Goal: Task Accomplishment & Management: Complete application form

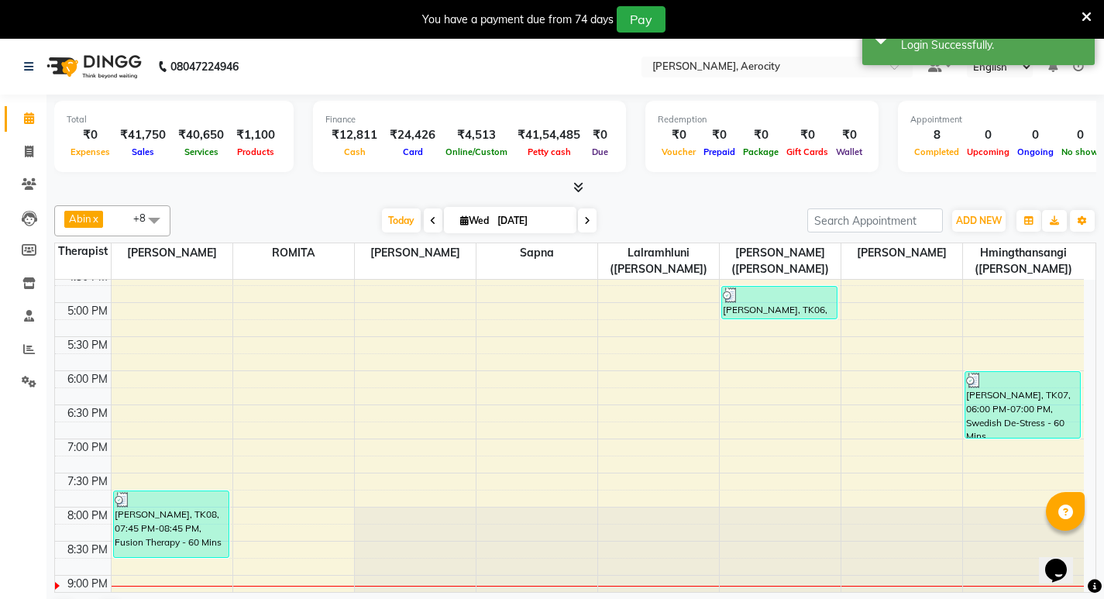
scroll to position [698, 0]
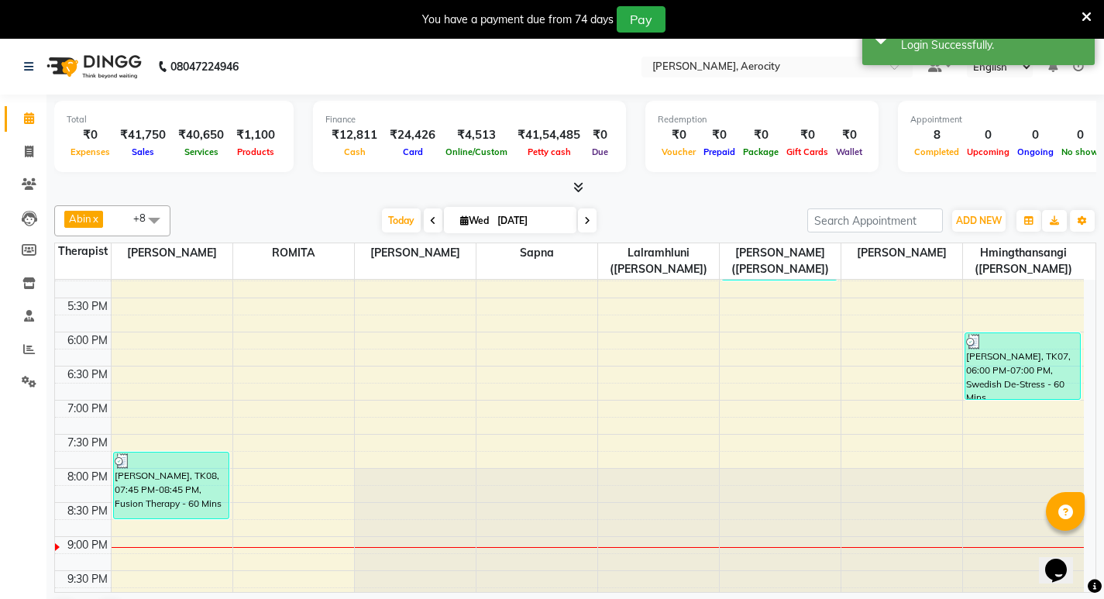
click at [581, 187] on icon at bounding box center [579, 187] width 10 height 12
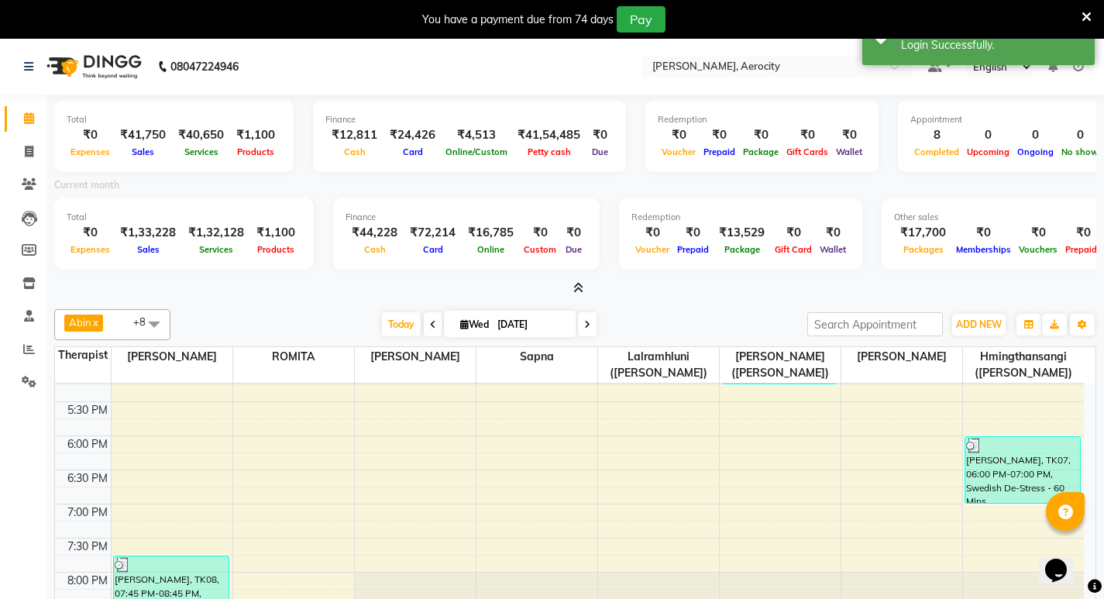
click at [579, 281] on span at bounding box center [575, 289] width 16 height 16
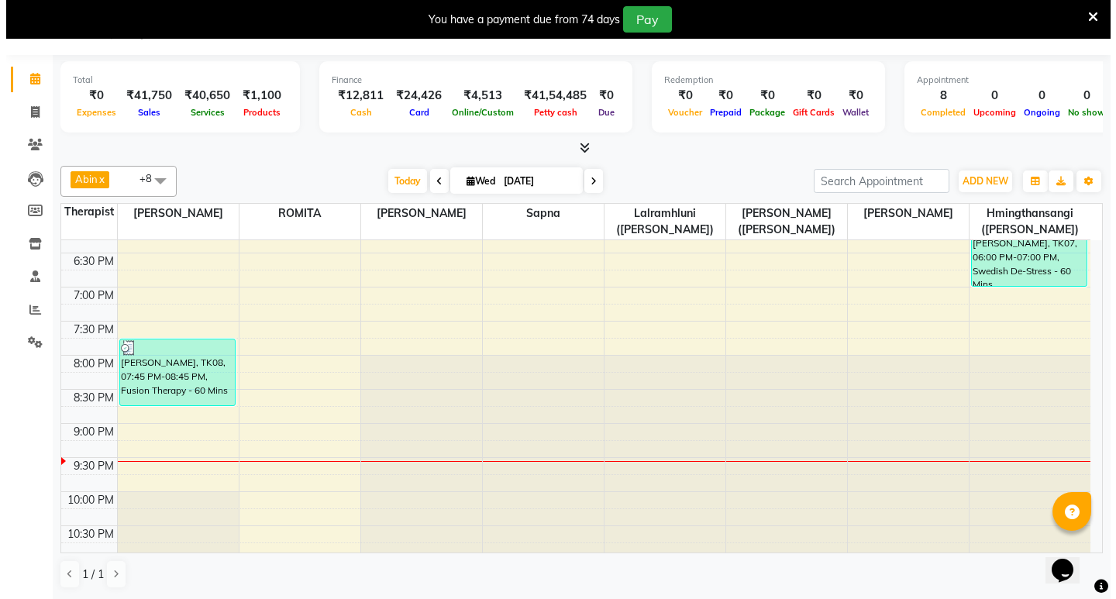
scroll to position [846, 0]
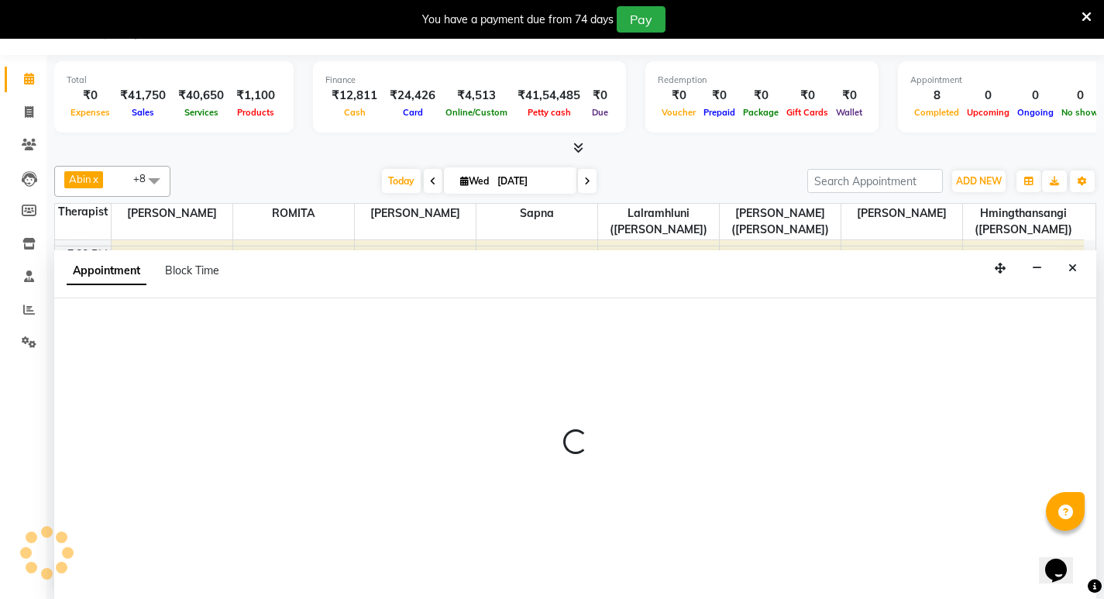
select select "48459"
select select "1290"
select select "tentative"
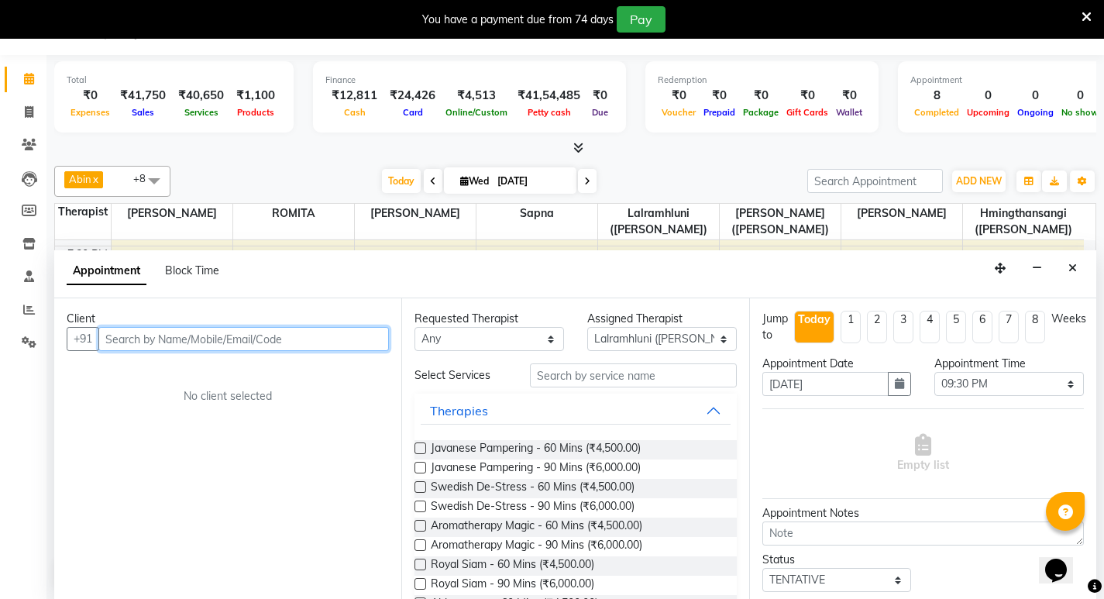
click at [281, 341] on input "text" at bounding box center [243, 339] width 291 height 24
type input "Reona"
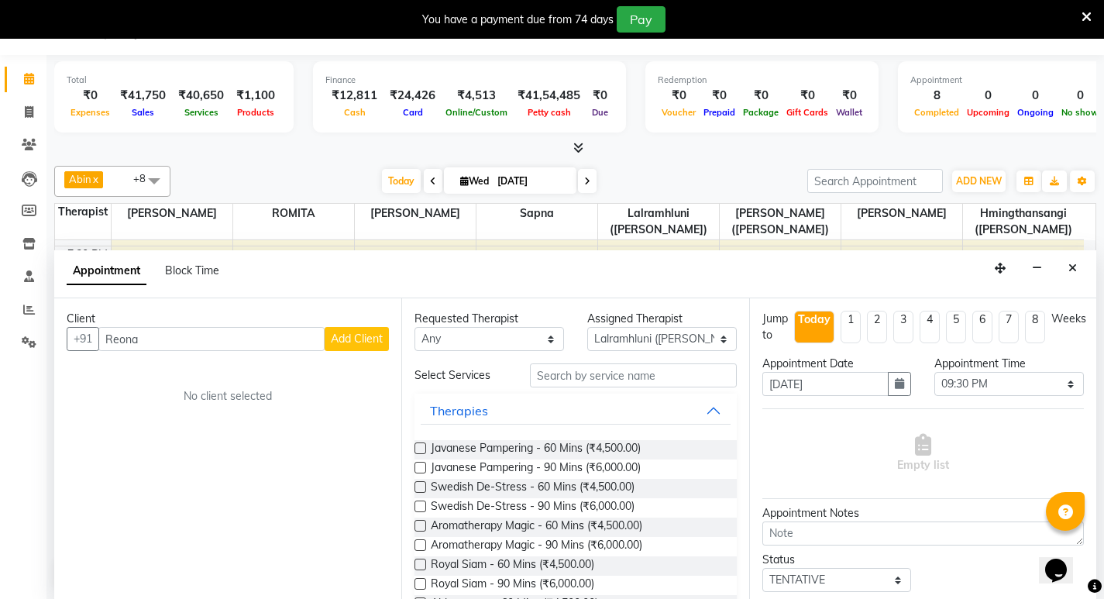
click at [356, 340] on span "Add Client" at bounding box center [357, 339] width 52 height 14
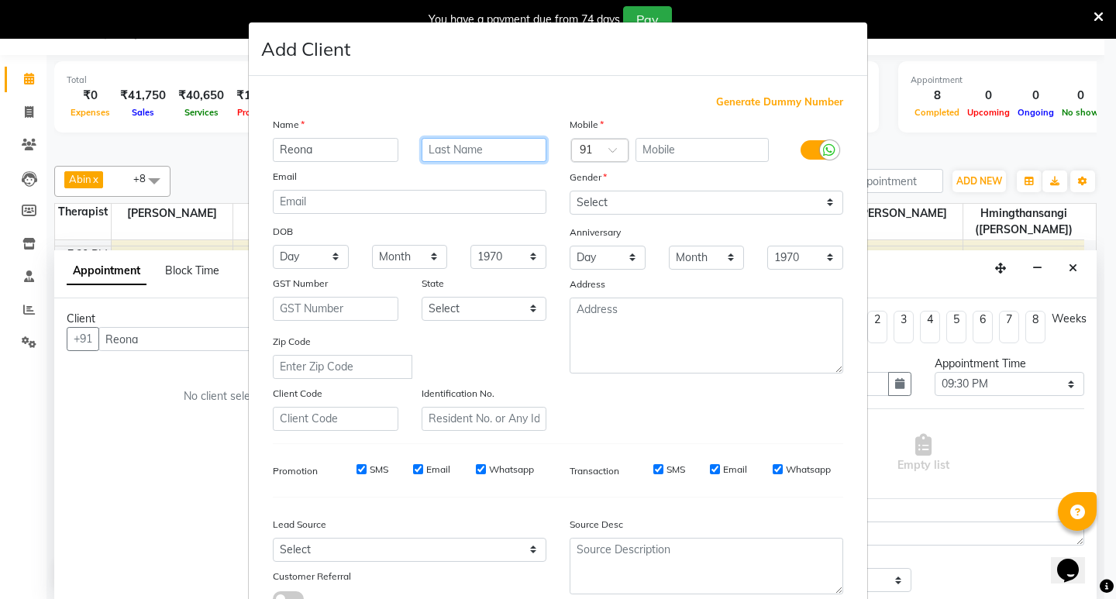
click at [453, 152] on input "text" at bounding box center [485, 150] width 126 height 24
type input "Yokota"
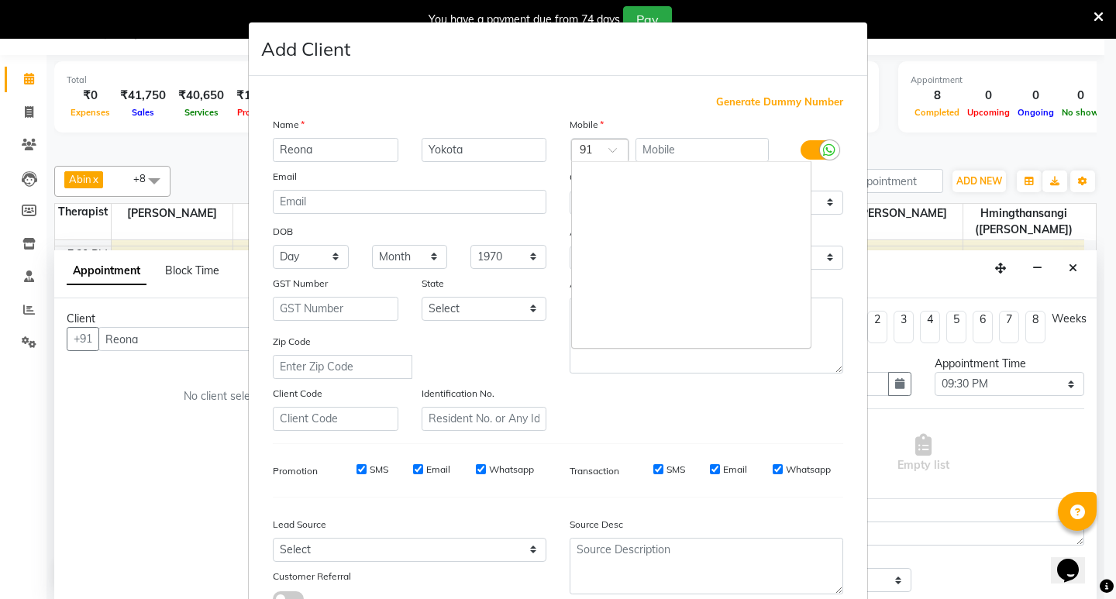
click at [586, 149] on div at bounding box center [600, 151] width 56 height 16
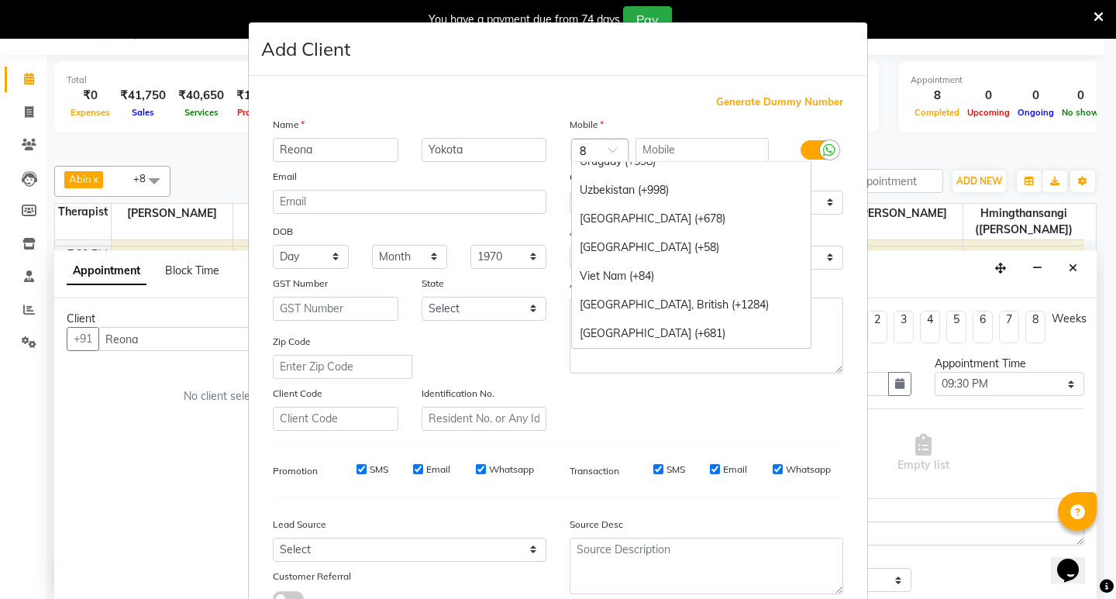
scroll to position [1305, 0]
type input "81"
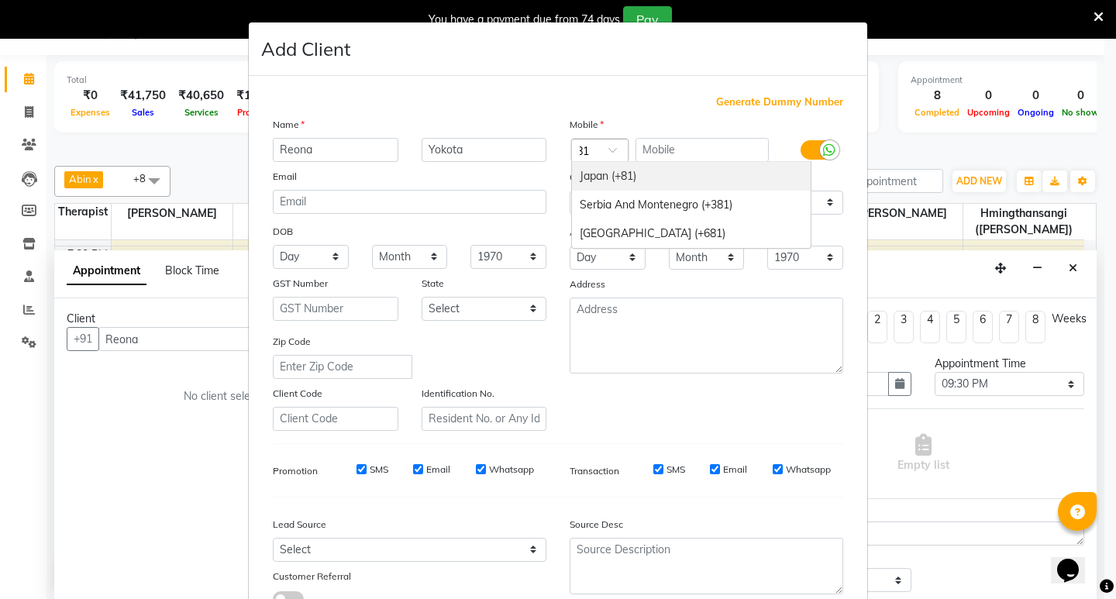
click at [600, 180] on div "Japan (+81)" at bounding box center [691, 176] width 239 height 29
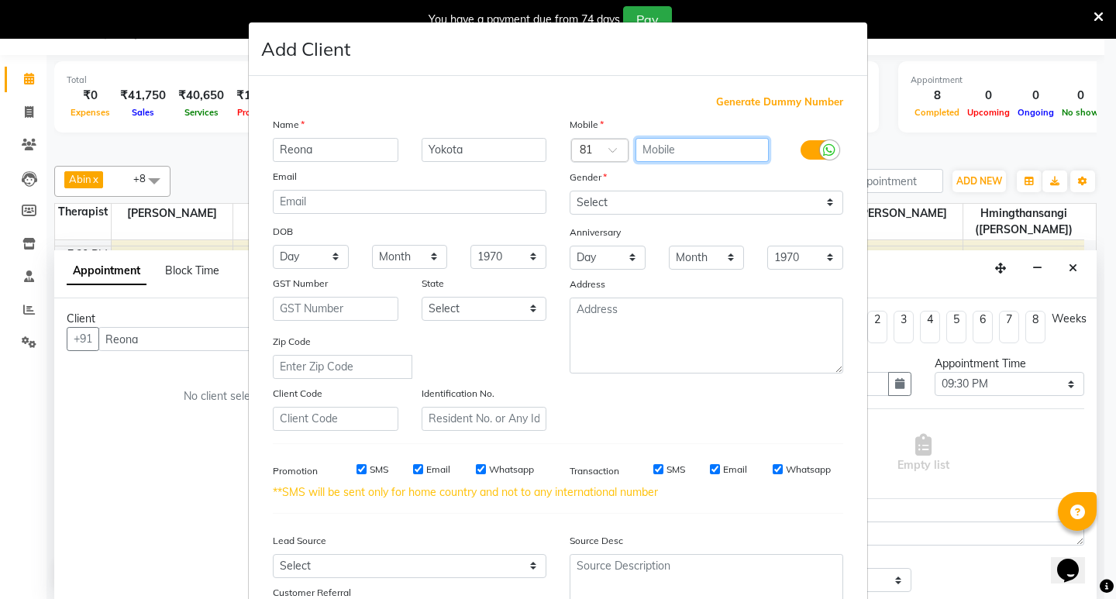
click at [655, 150] on input "text" at bounding box center [703, 150] width 134 height 24
type input "8050510173"
click at [357, 472] on input "SMS" at bounding box center [362, 469] width 10 height 10
checkbox input "false"
click at [413, 471] on input "Email" at bounding box center [418, 469] width 10 height 10
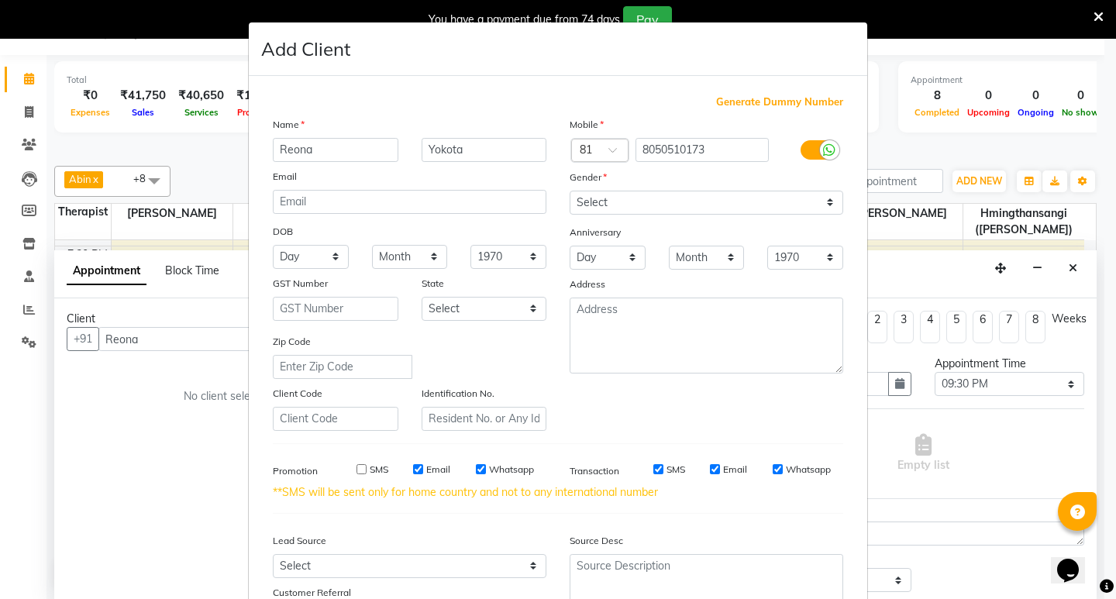
checkbox input "false"
click at [476, 470] on input "Whatsapp" at bounding box center [481, 469] width 10 height 10
checkbox input "false"
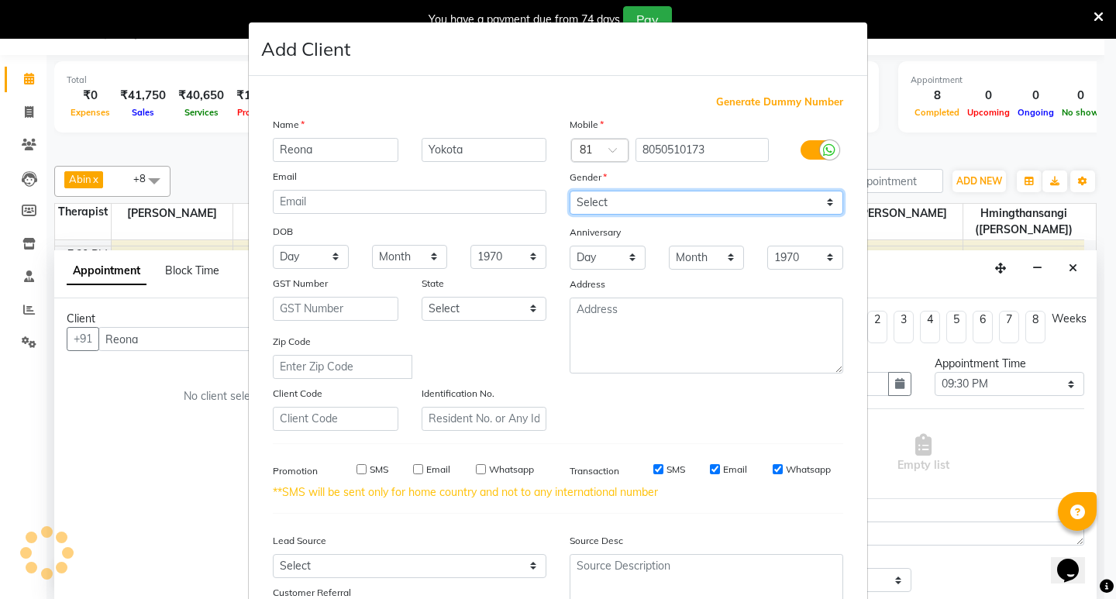
click at [829, 200] on select "Select [DEMOGRAPHIC_DATA] [DEMOGRAPHIC_DATA] Other Prefer Not To Say" at bounding box center [707, 203] width 274 height 24
select select "[DEMOGRAPHIC_DATA]"
click at [570, 191] on select "Select [DEMOGRAPHIC_DATA] [DEMOGRAPHIC_DATA] Other Prefer Not To Say" at bounding box center [707, 203] width 274 height 24
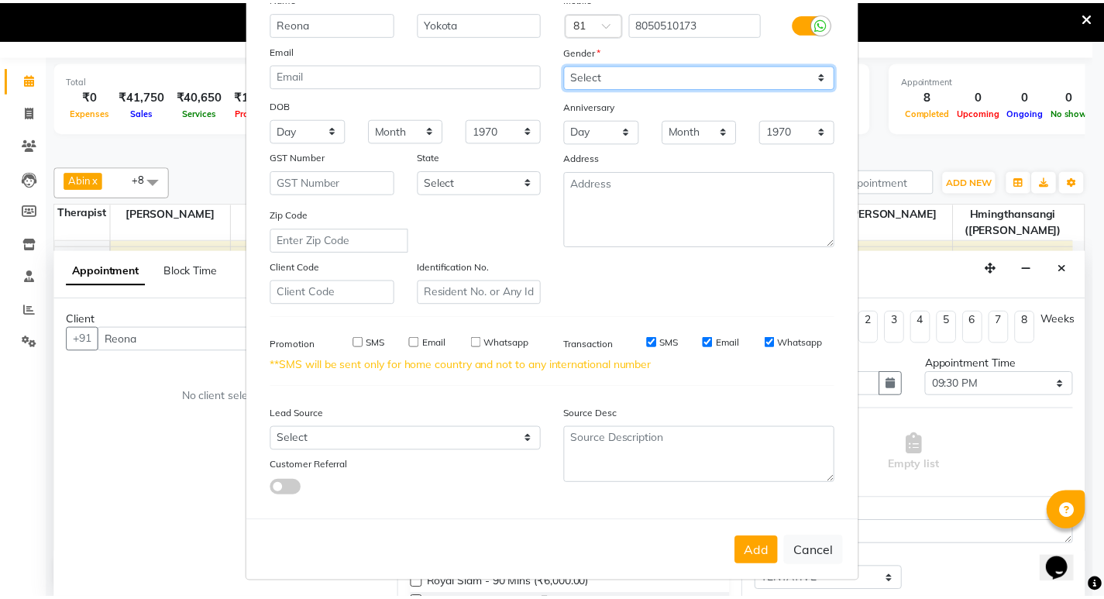
scroll to position [133, 0]
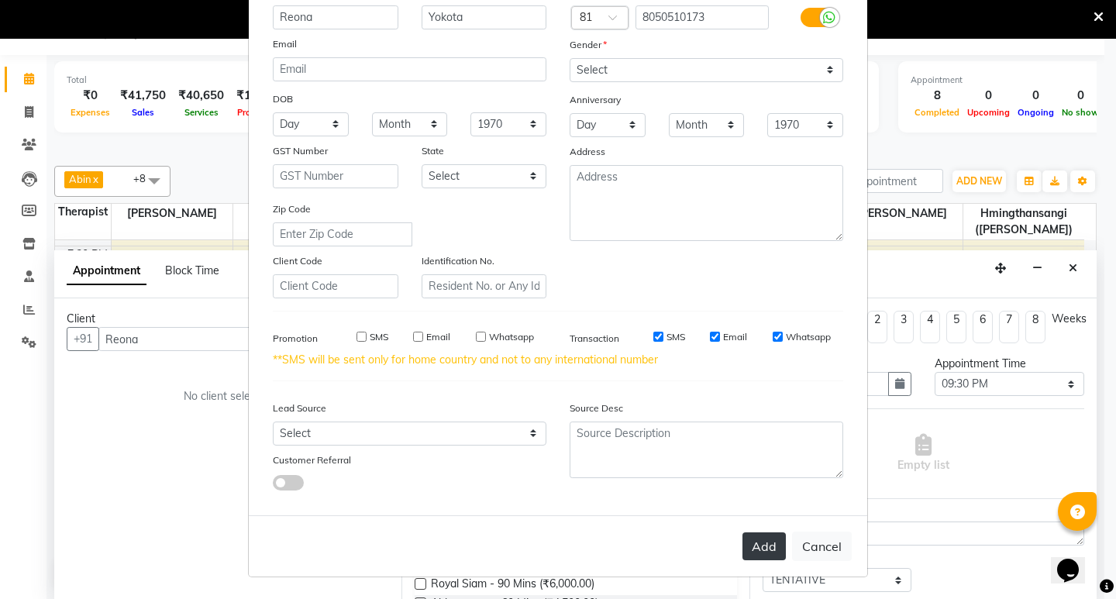
click at [760, 544] on button "Add" at bounding box center [763, 546] width 43 height 28
type input "8050510173"
select select
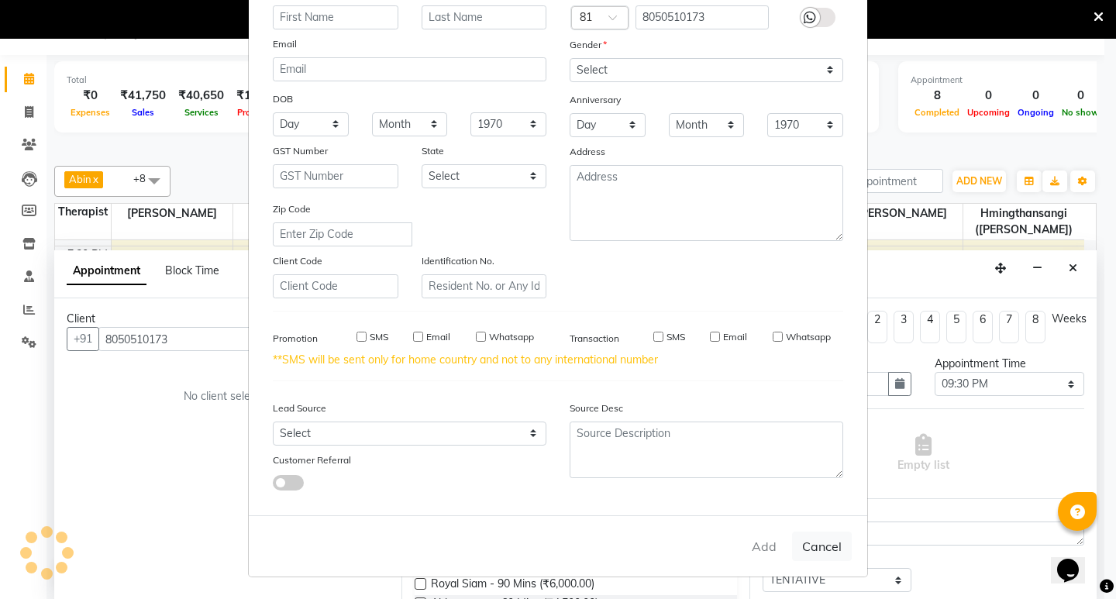
select select
checkbox input "false"
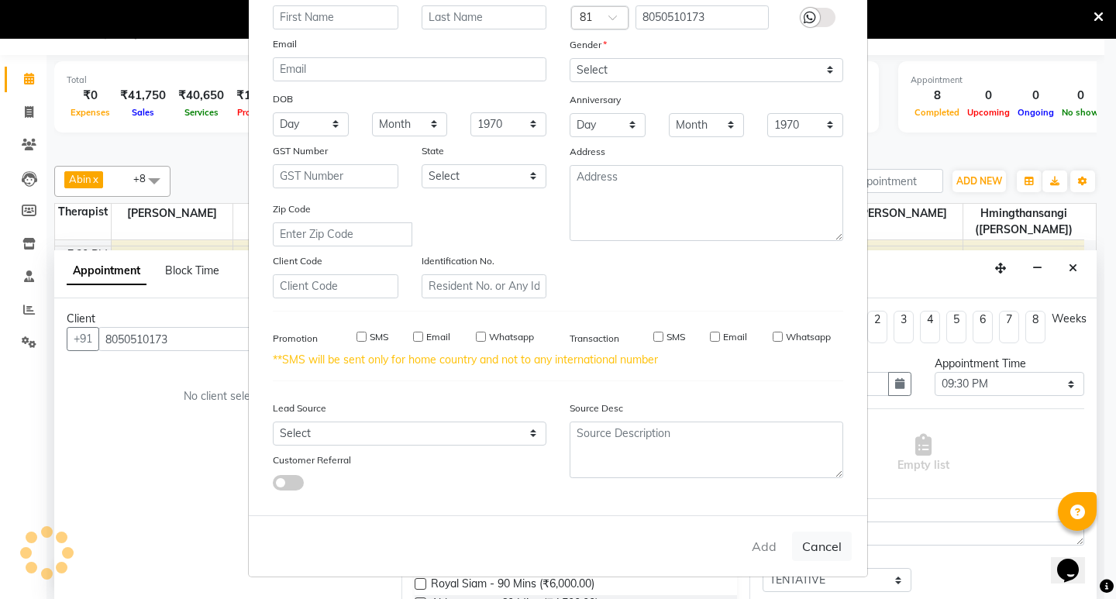
checkbox input "false"
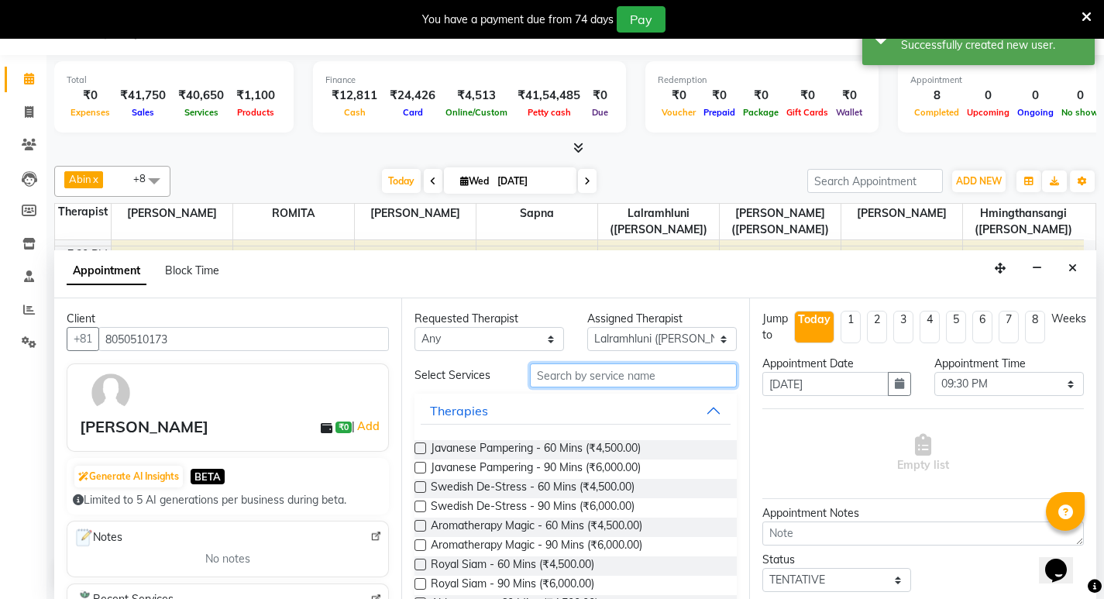
click at [605, 377] on input "text" at bounding box center [633, 375] width 207 height 24
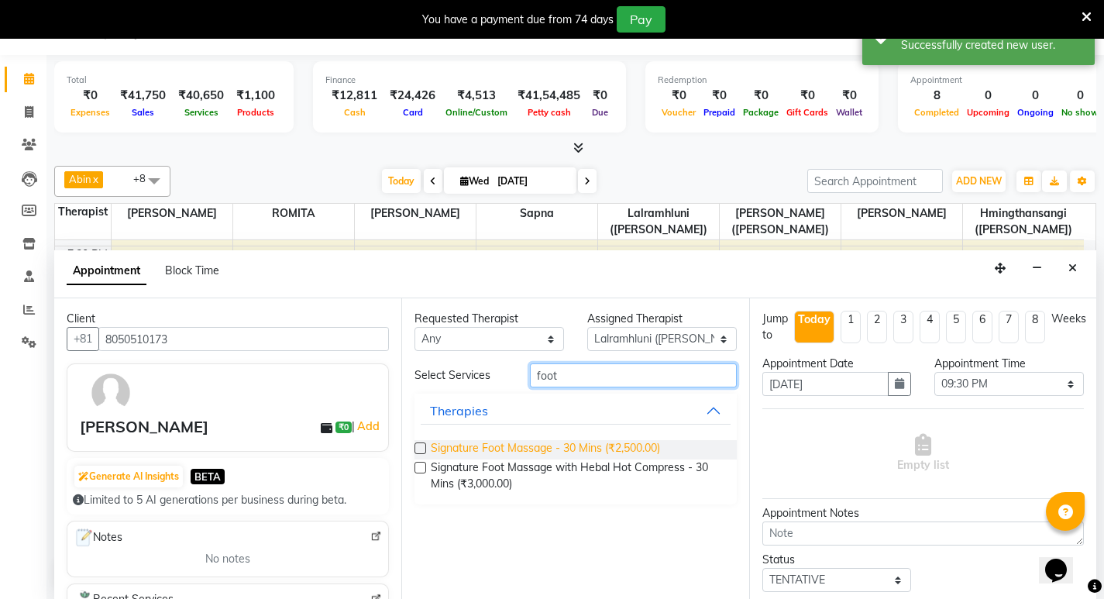
type input "foot"
click at [610, 450] on span "Signature Foot Massage - 30 Mins (₹2,500.00)" at bounding box center [545, 449] width 229 height 19
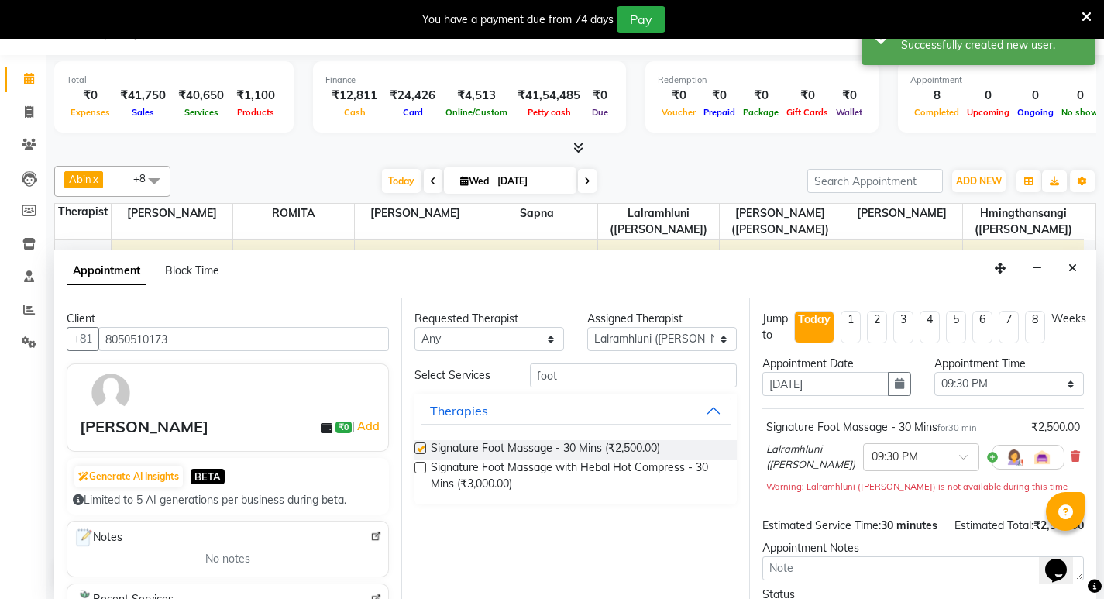
checkbox input "false"
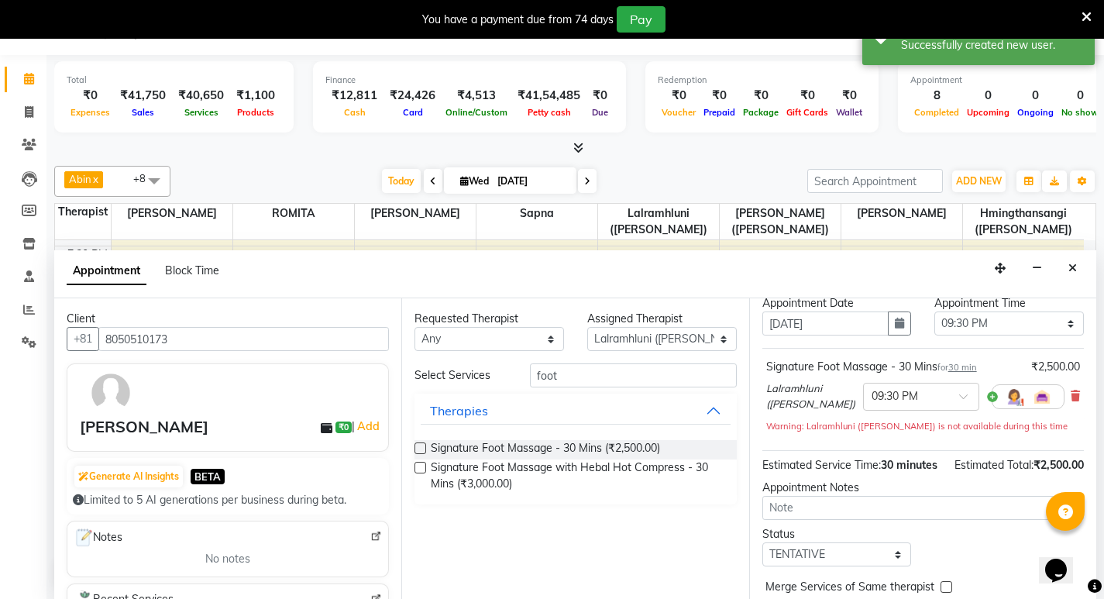
scroll to position [142, 0]
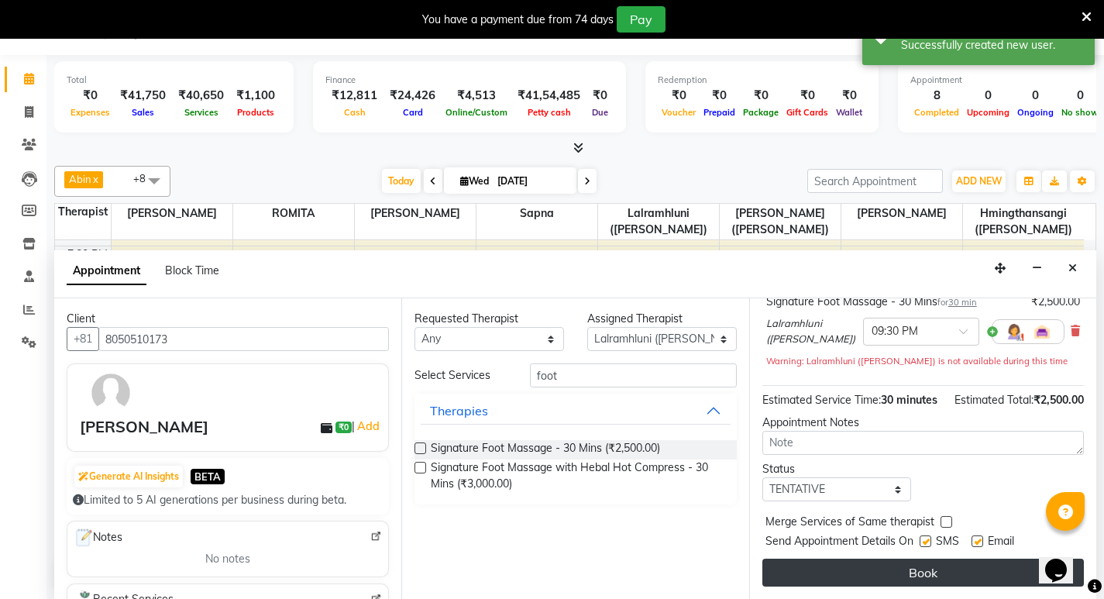
click at [900, 576] on button "Book" at bounding box center [924, 573] width 322 height 28
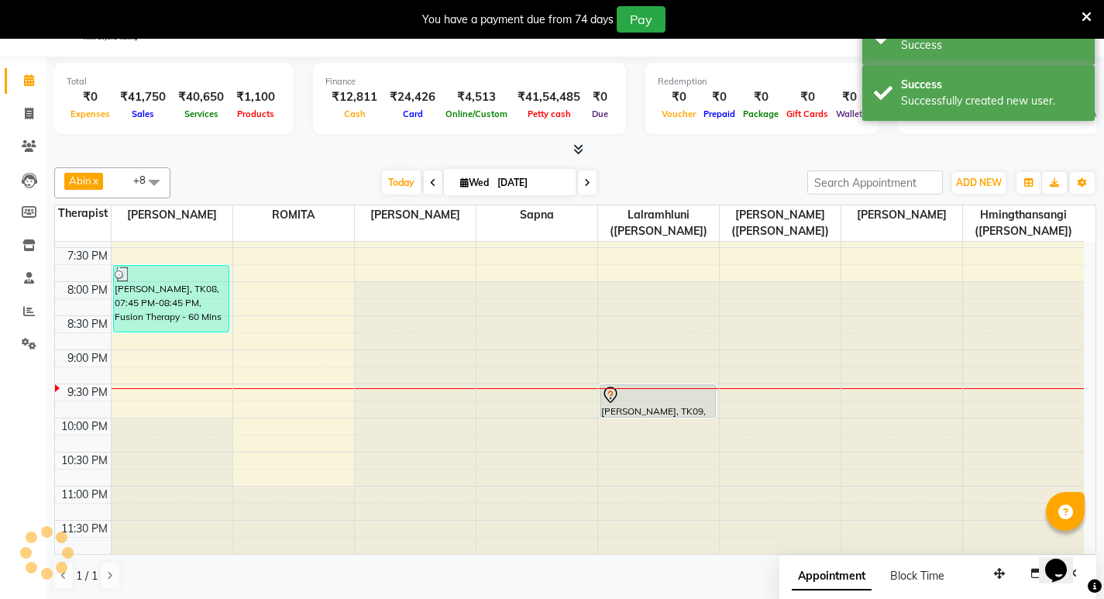
scroll to position [0, 0]
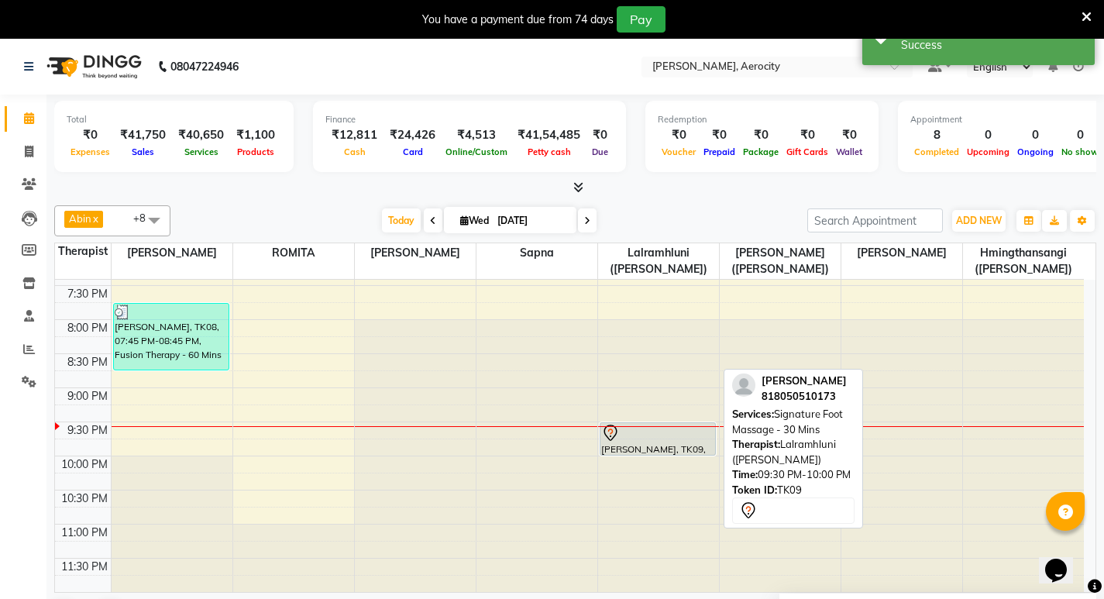
click at [665, 441] on div at bounding box center [657, 433] width 113 height 19
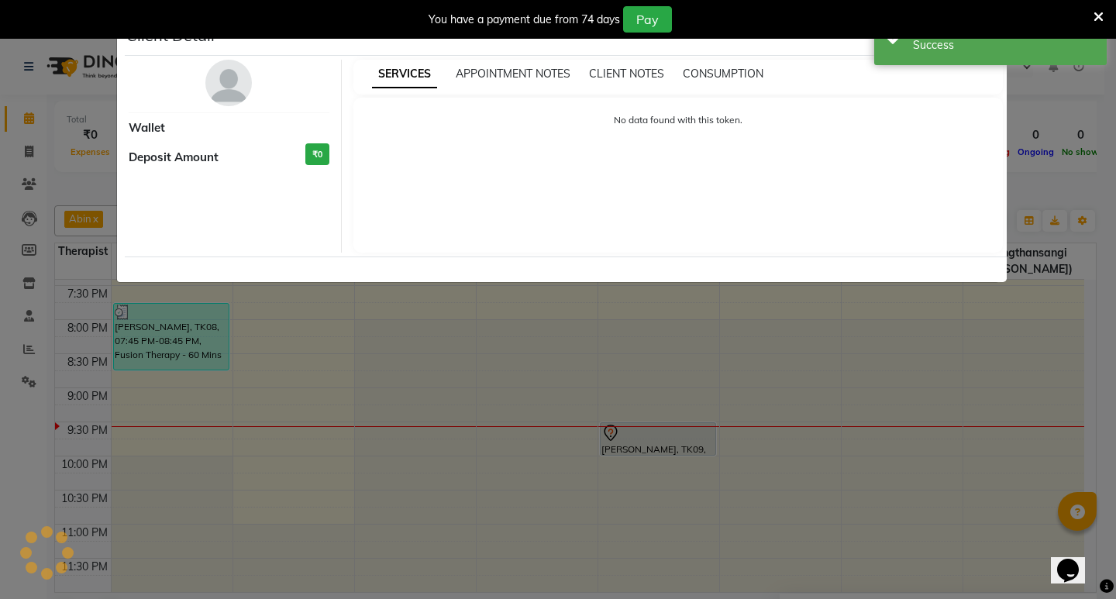
select select "7"
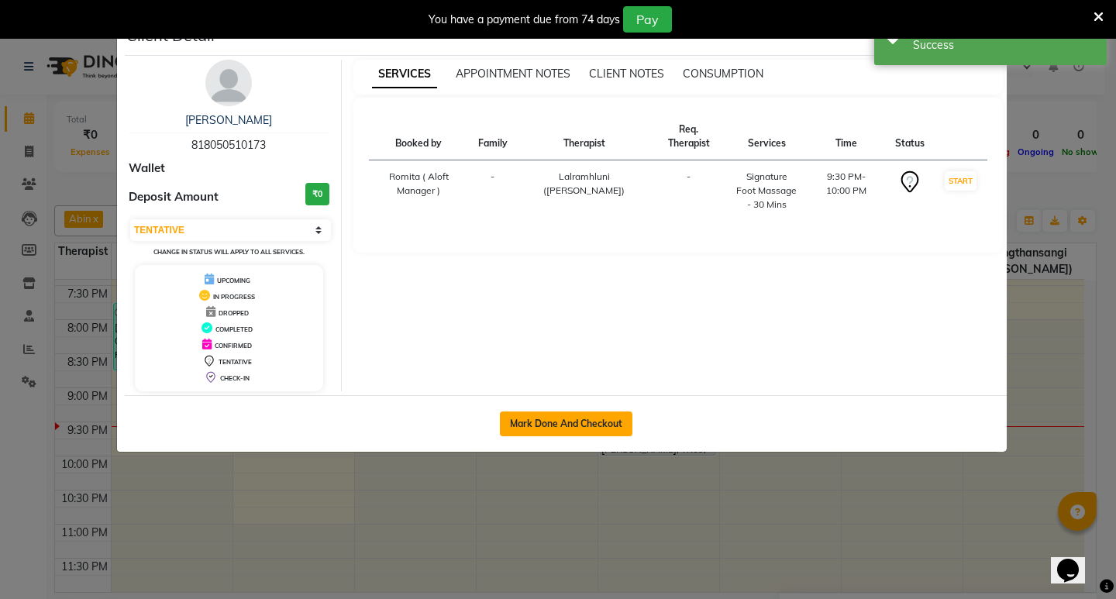
click at [600, 415] on button "Mark Done And Checkout" at bounding box center [566, 424] width 133 height 25
select select "service"
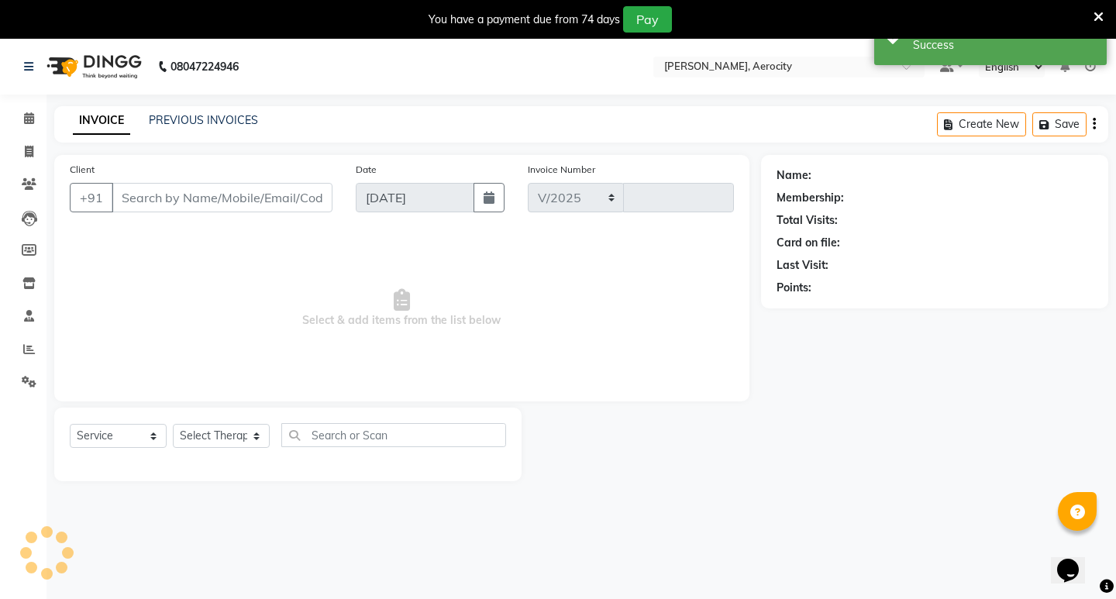
select select "6403"
type input "1597"
type input "818050510173"
select select "48459"
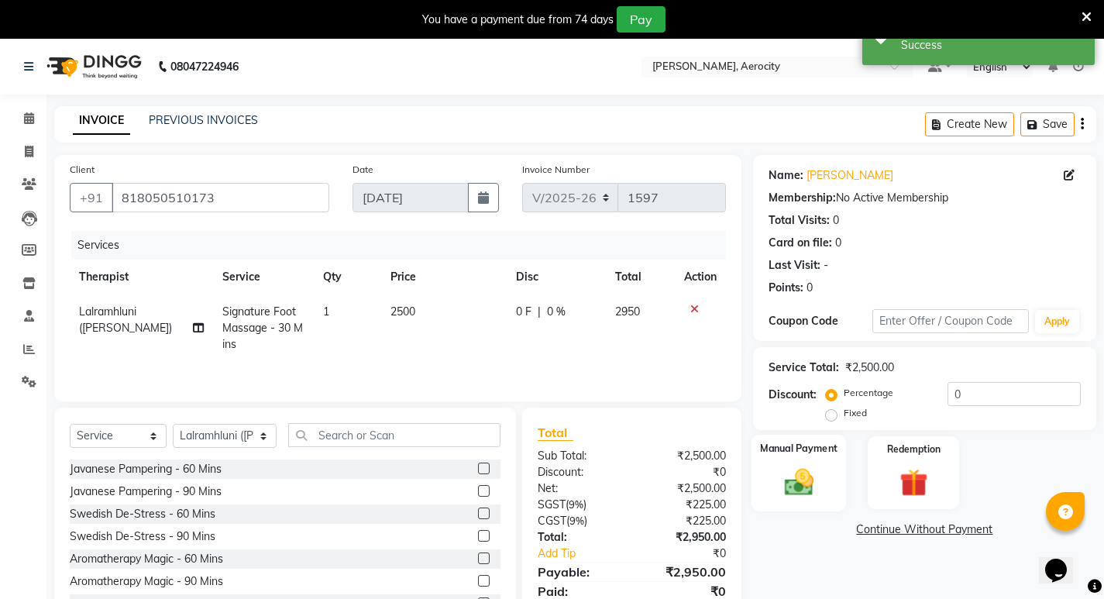
click at [802, 435] on div "Manual Payment" at bounding box center [798, 473] width 95 height 77
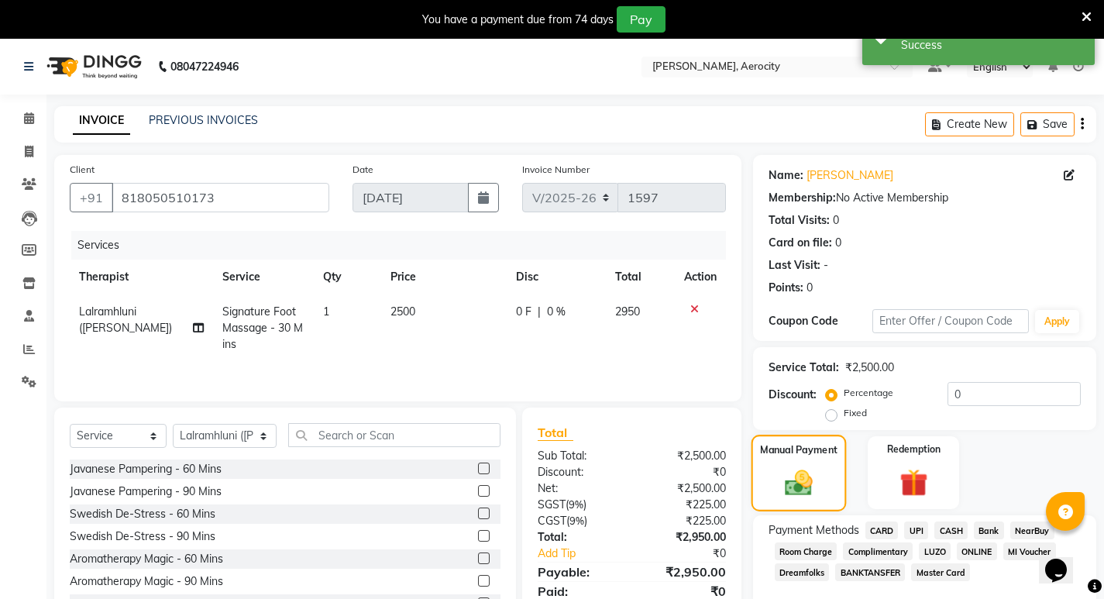
scroll to position [60, 0]
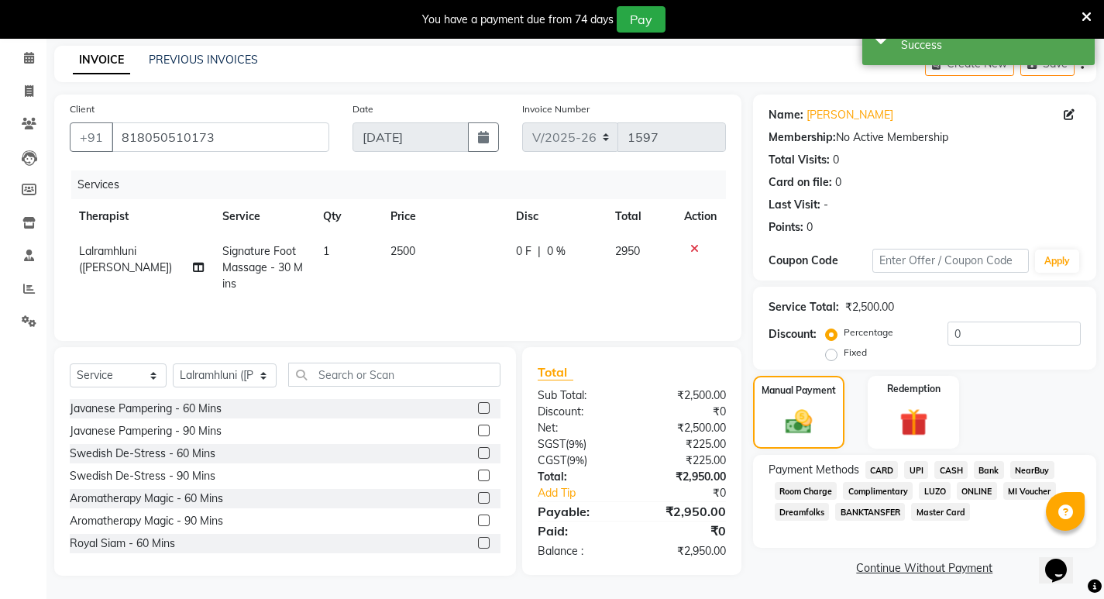
click at [882, 465] on span "CARD" at bounding box center [882, 470] width 33 height 18
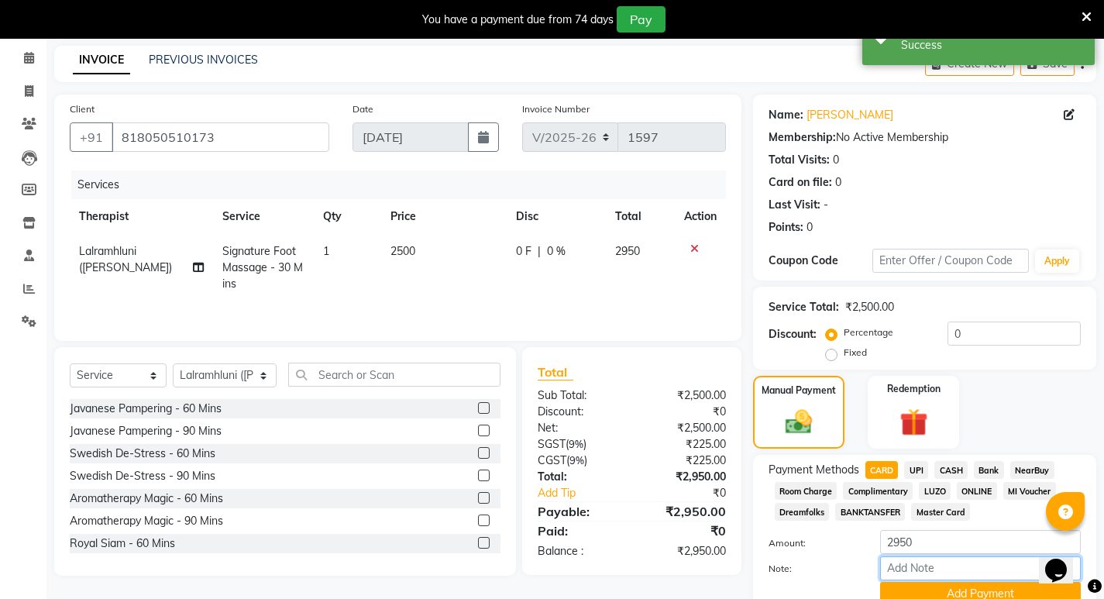
click at [908, 566] on input "Note:" at bounding box center [980, 568] width 201 height 24
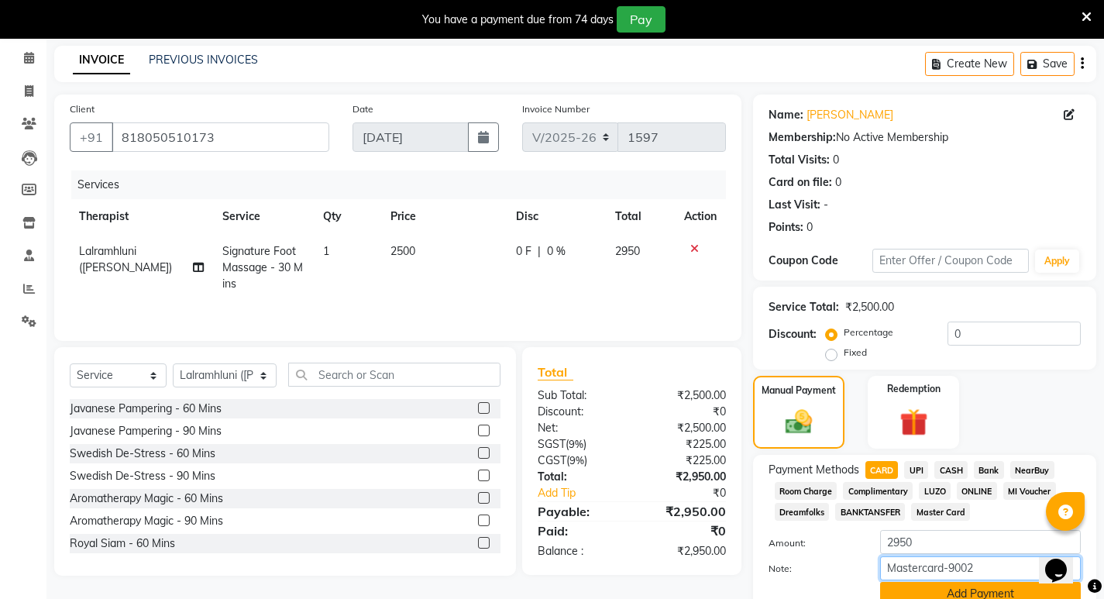
scroll to position [129, 0]
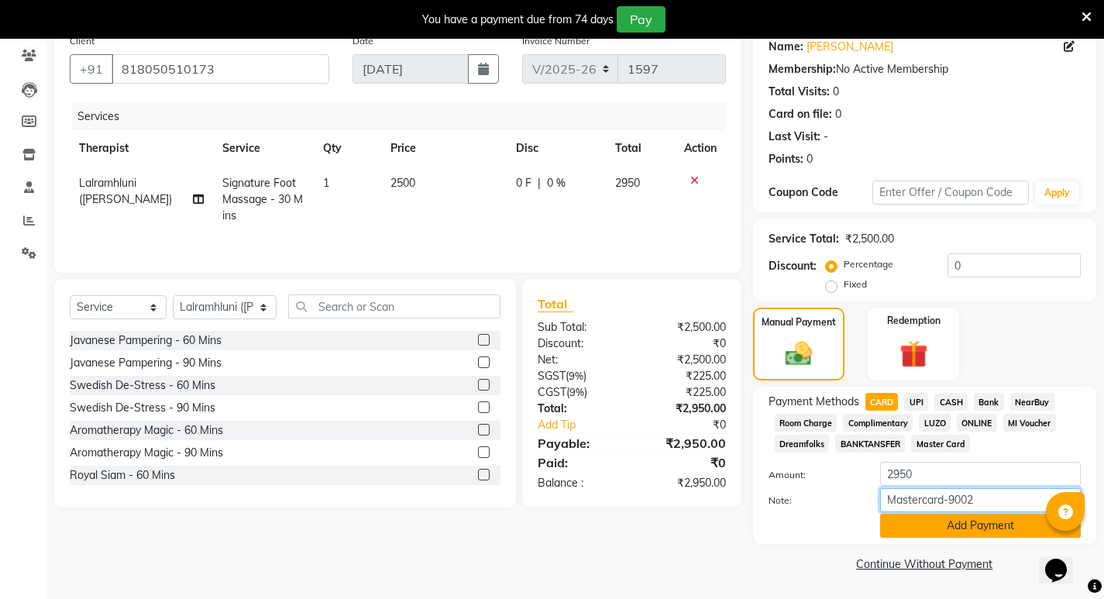
type input "Mastercard-9002"
click at [981, 525] on button "Add Payment" at bounding box center [980, 526] width 201 height 24
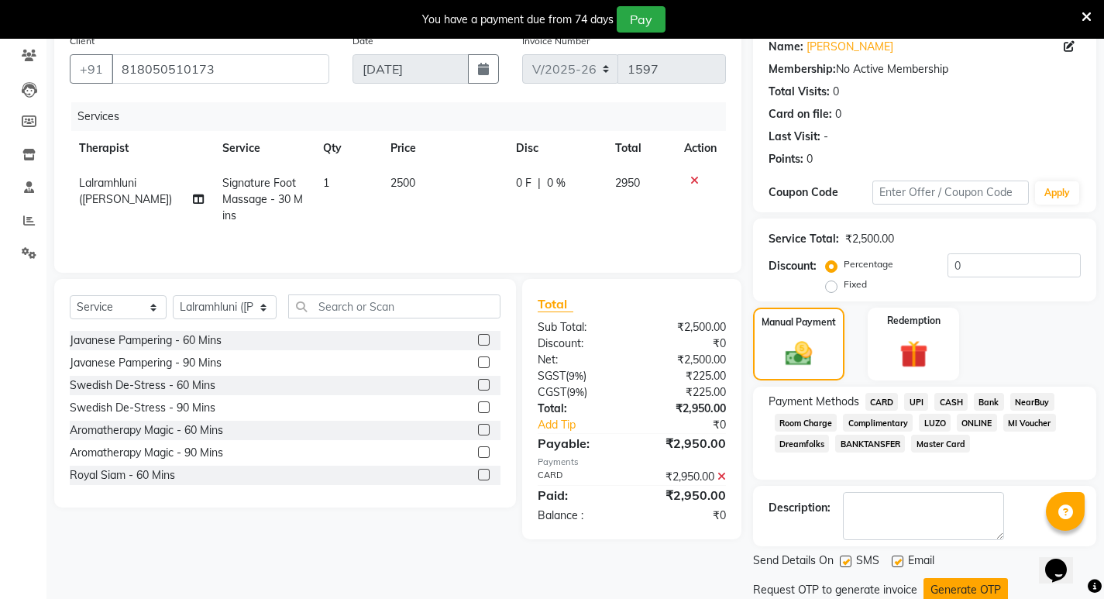
scroll to position [182, 0]
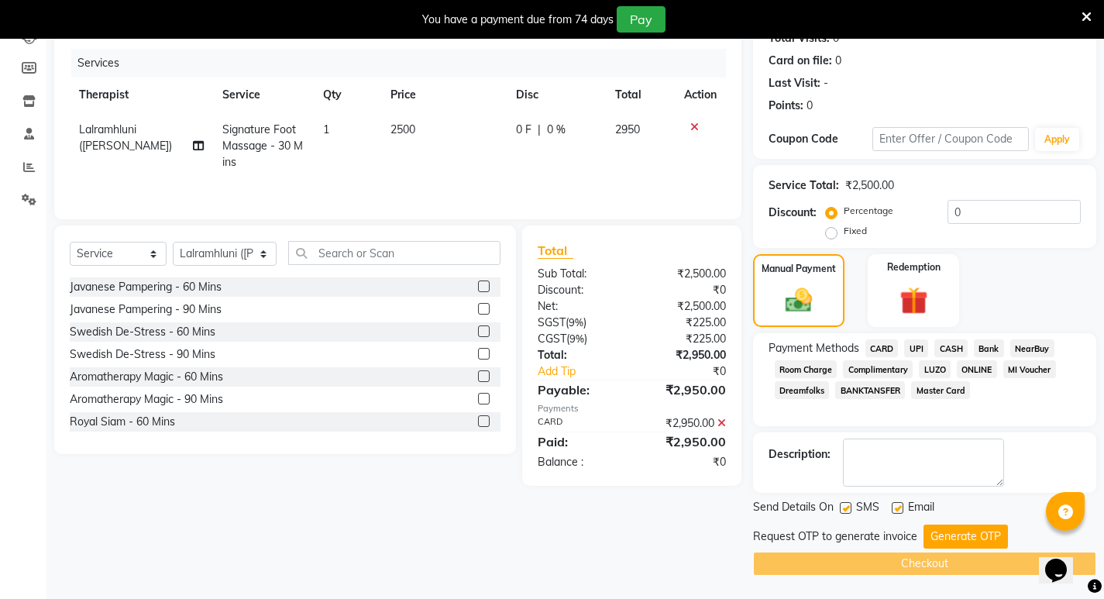
click at [964, 536] on button "Generate OTP" at bounding box center [966, 537] width 84 height 24
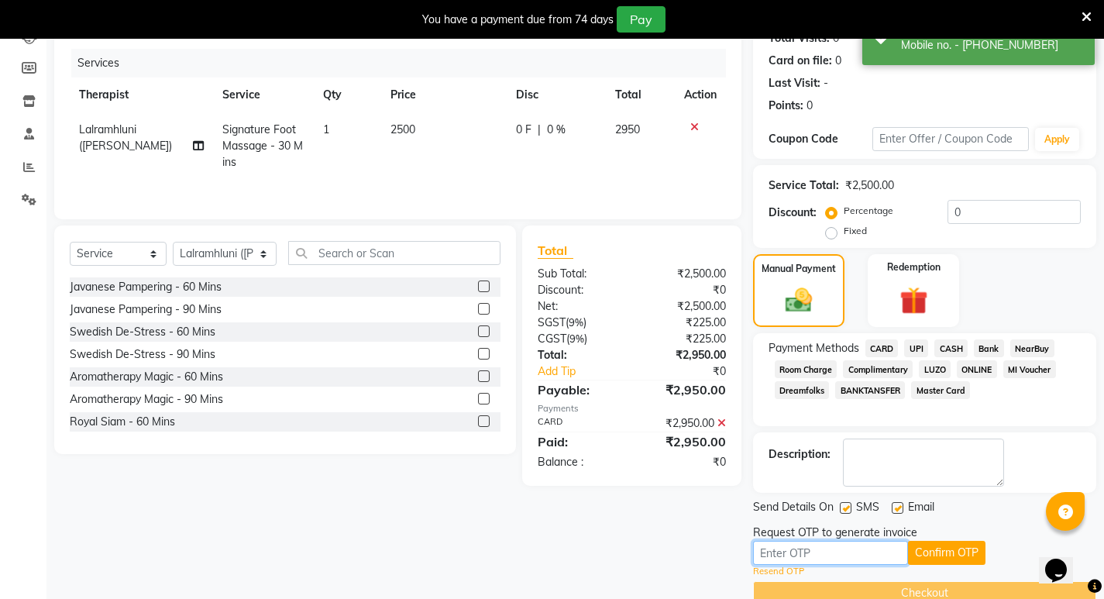
click at [844, 556] on input "text" at bounding box center [830, 553] width 155 height 24
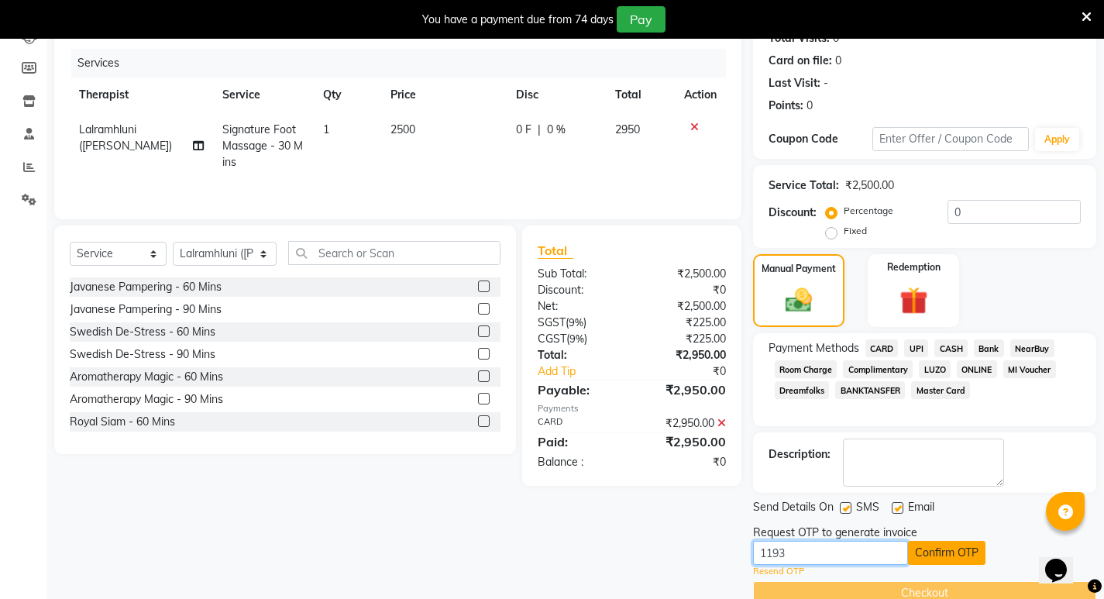
type input "1193"
click at [957, 552] on button "Confirm OTP" at bounding box center [947, 553] width 78 height 24
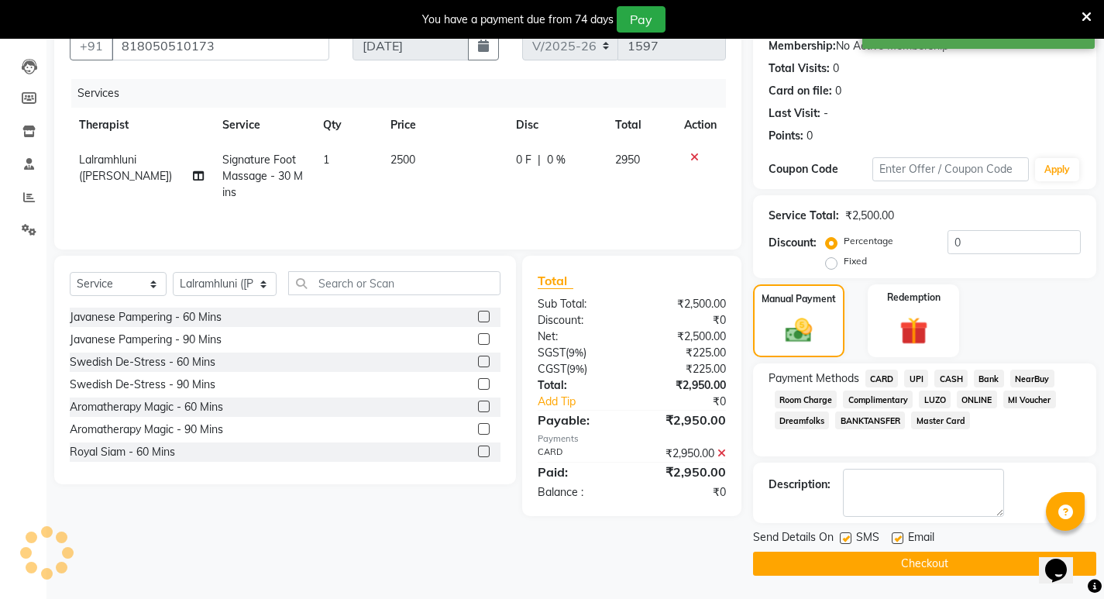
scroll to position [152, 0]
click at [946, 561] on button "Checkout" at bounding box center [924, 564] width 343 height 24
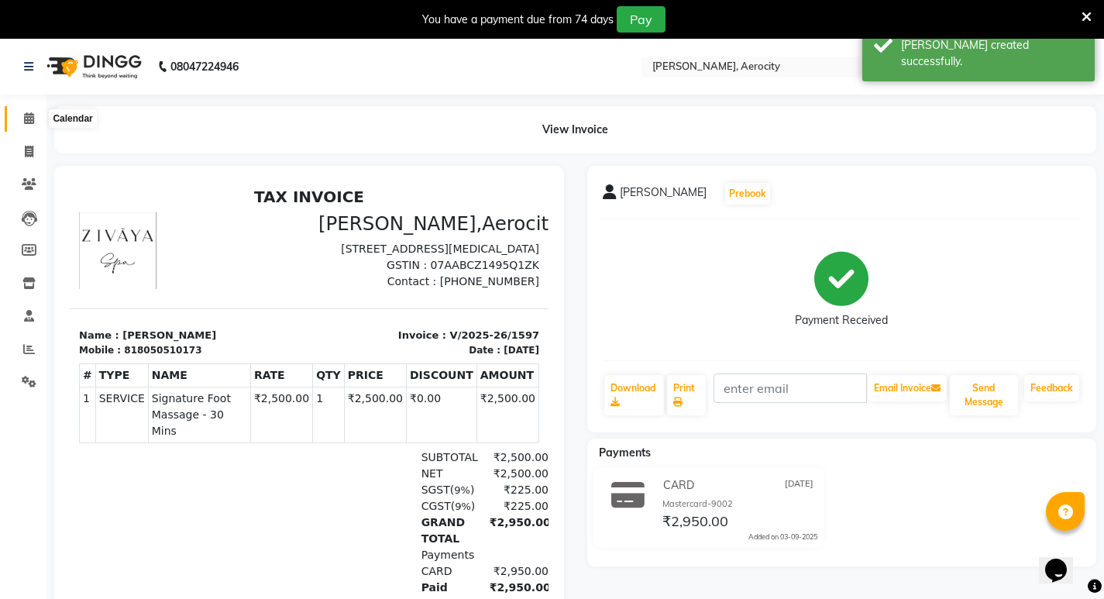
click at [28, 115] on icon at bounding box center [29, 118] width 10 height 12
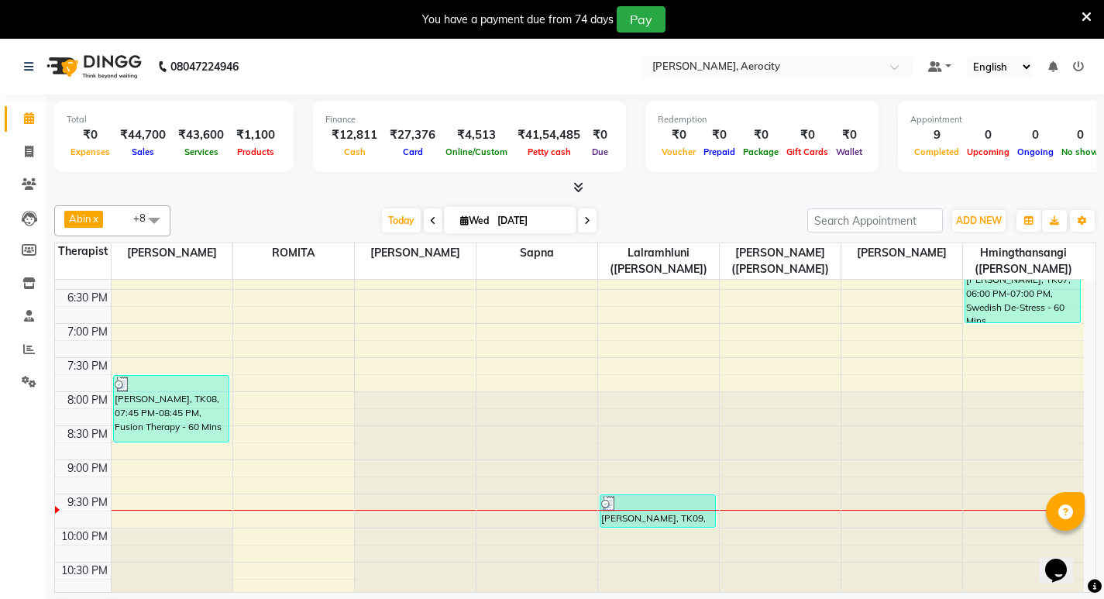
scroll to position [775, 0]
click at [16, 343] on span at bounding box center [29, 350] width 27 height 18
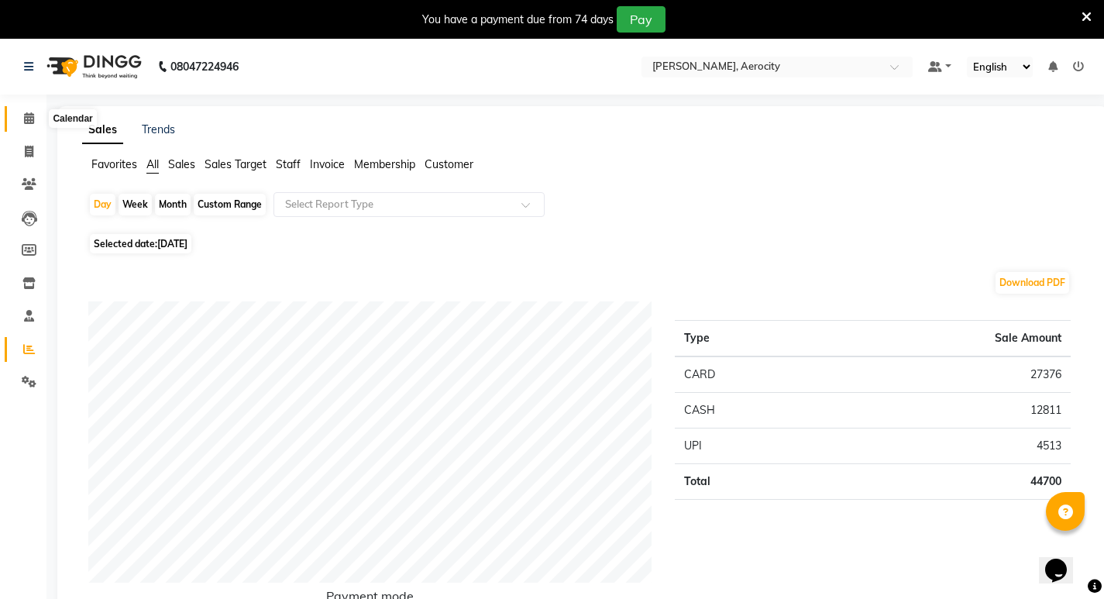
click at [26, 115] on icon at bounding box center [29, 118] width 10 height 12
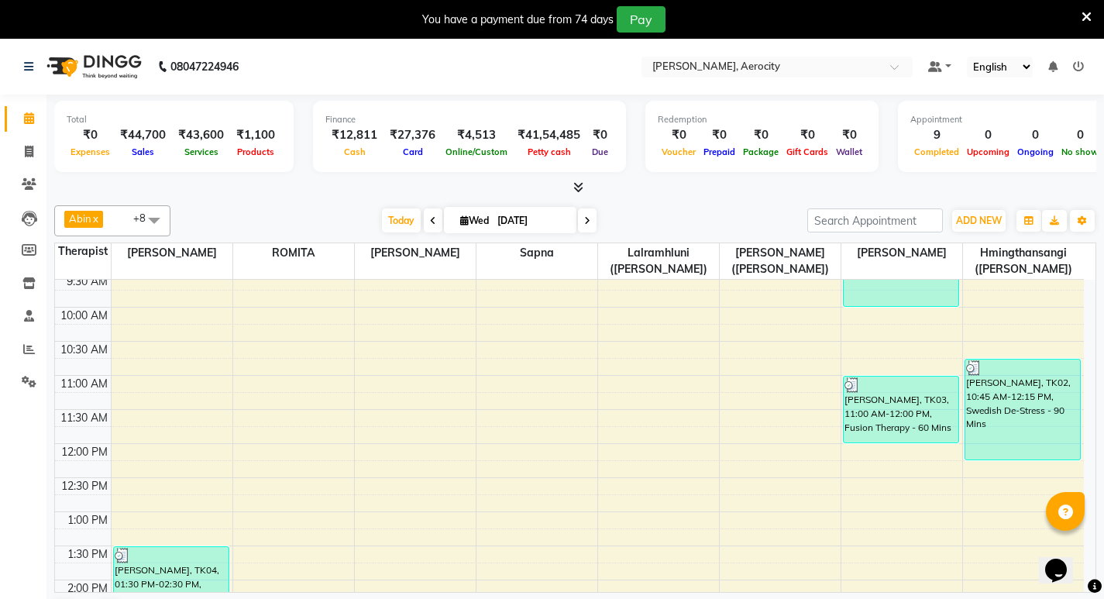
scroll to position [233, 0]
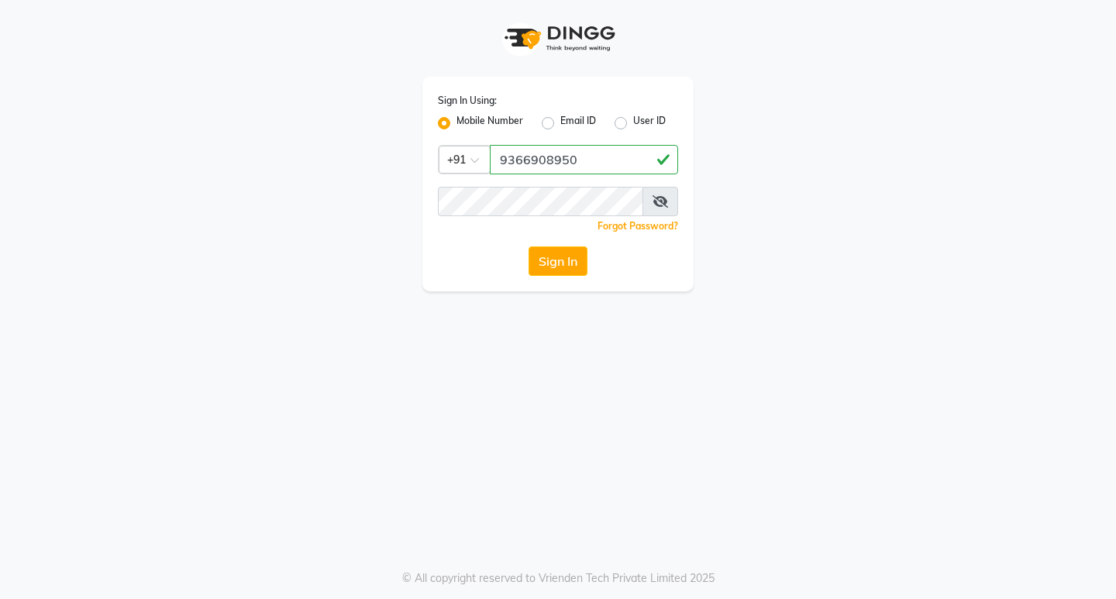
type input "9366908950"
click at [548, 246] on button "Sign In" at bounding box center [558, 260] width 59 height 29
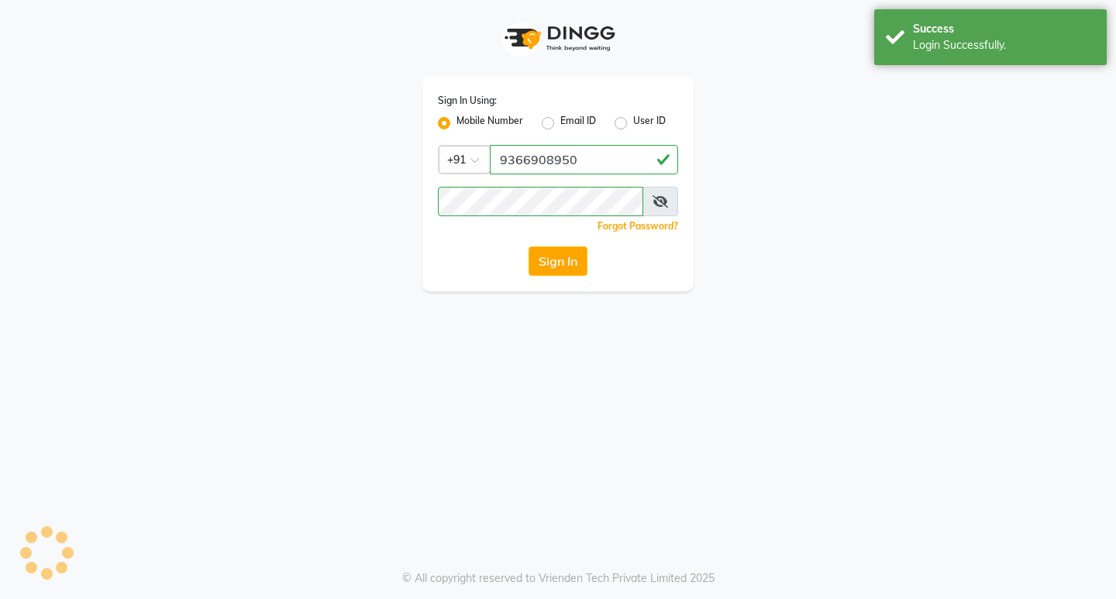
click at [551, 252] on button "Sign In" at bounding box center [558, 260] width 59 height 29
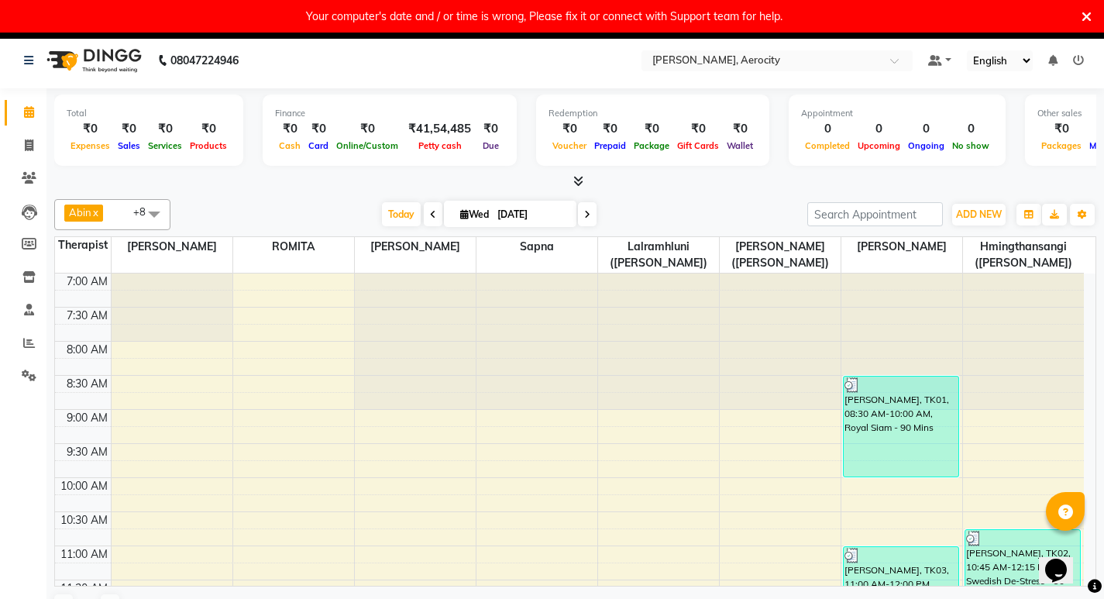
click at [574, 214] on span "Wed 03-09-2025" at bounding box center [510, 214] width 133 height 26
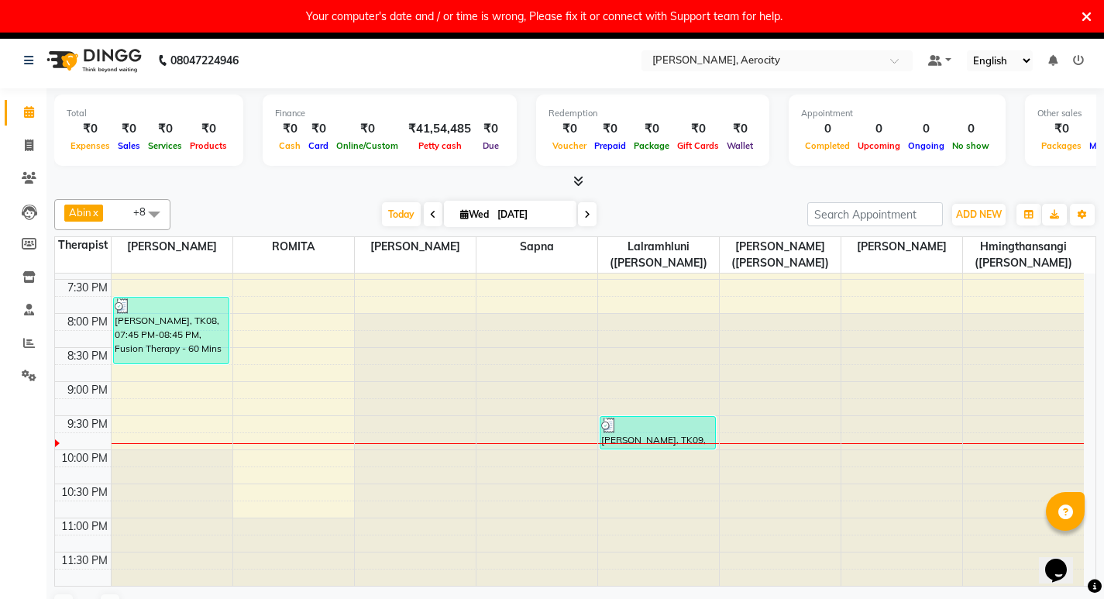
scroll to position [33, 0]
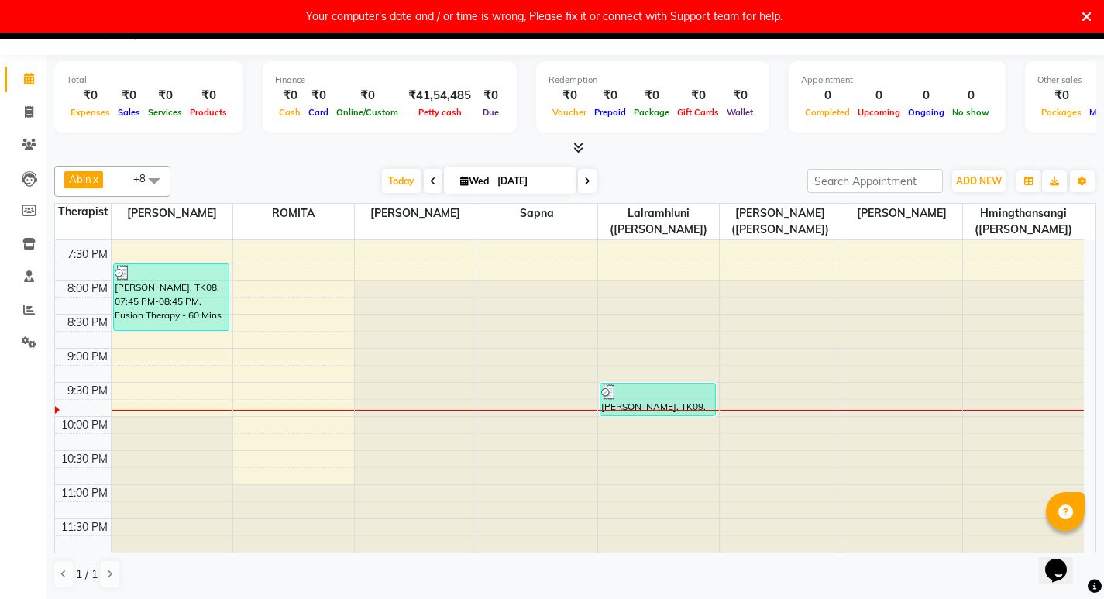
click at [586, 180] on icon at bounding box center [587, 181] width 6 height 9
type input "04-09-2025"
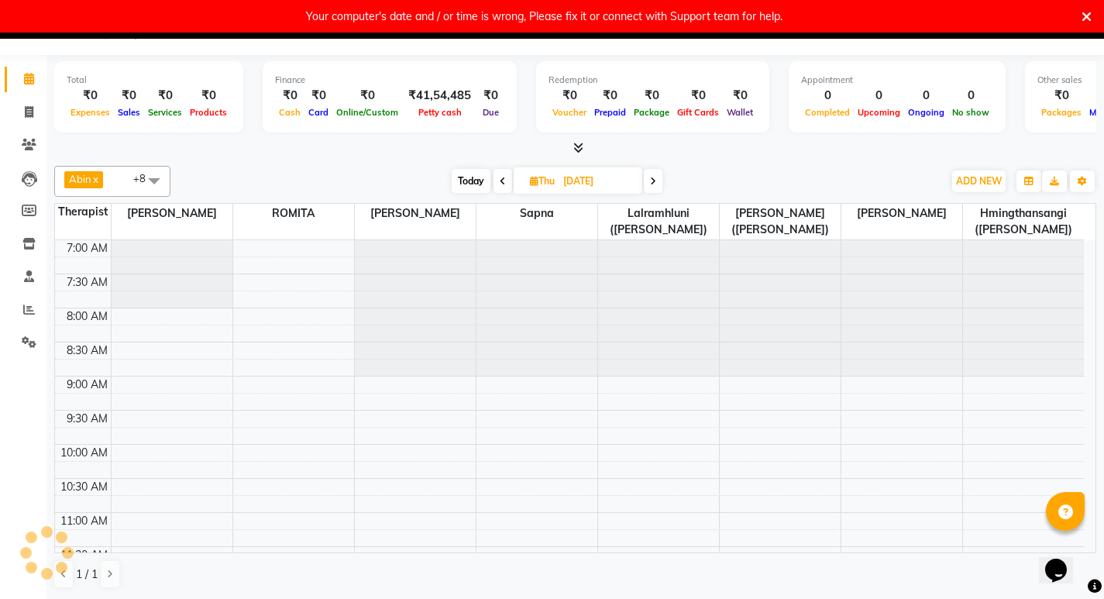
scroll to position [846, 0]
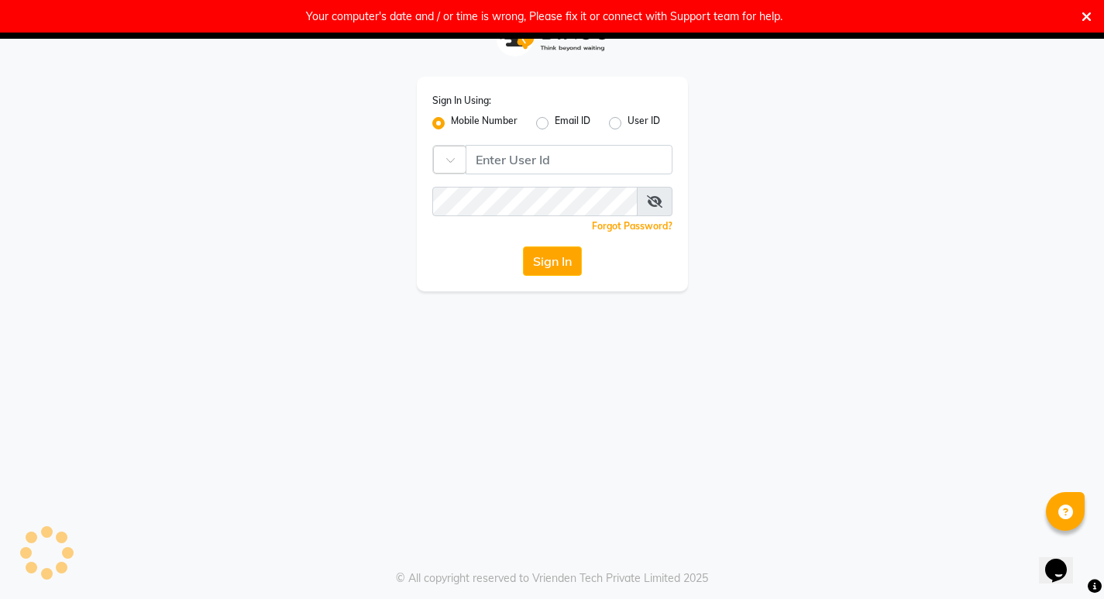
scroll to position [33, 0]
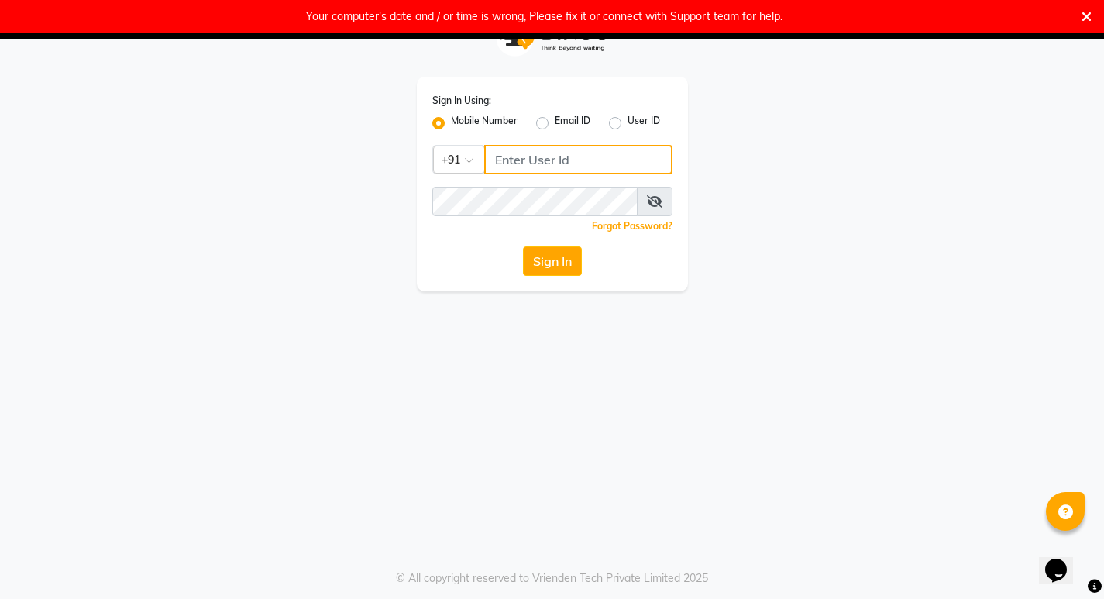
drag, startPoint x: 815, startPoint y: 245, endPoint x: 637, endPoint y: 164, distance: 196.0
click at [637, 164] on input "Username" at bounding box center [578, 159] width 188 height 29
type input "9366908950"
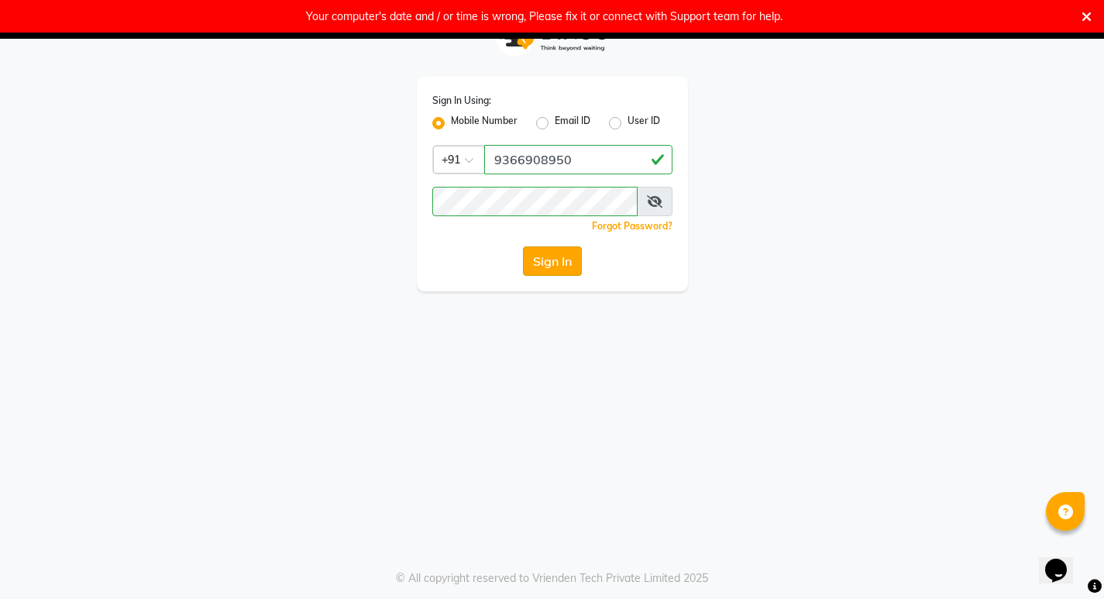
click at [565, 261] on button "Sign In" at bounding box center [552, 260] width 59 height 29
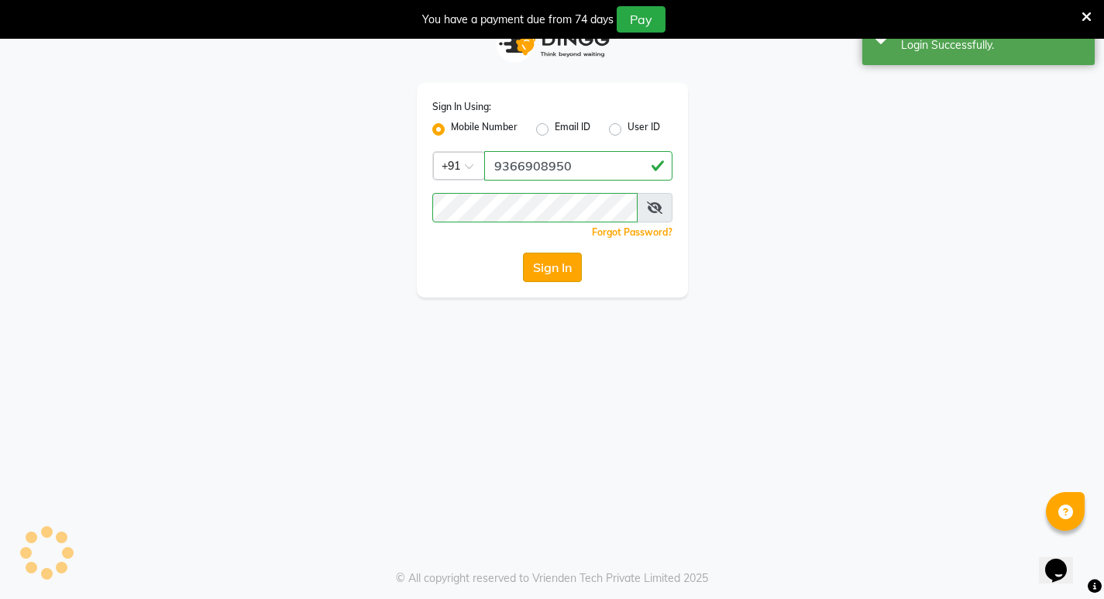
scroll to position [39, 0]
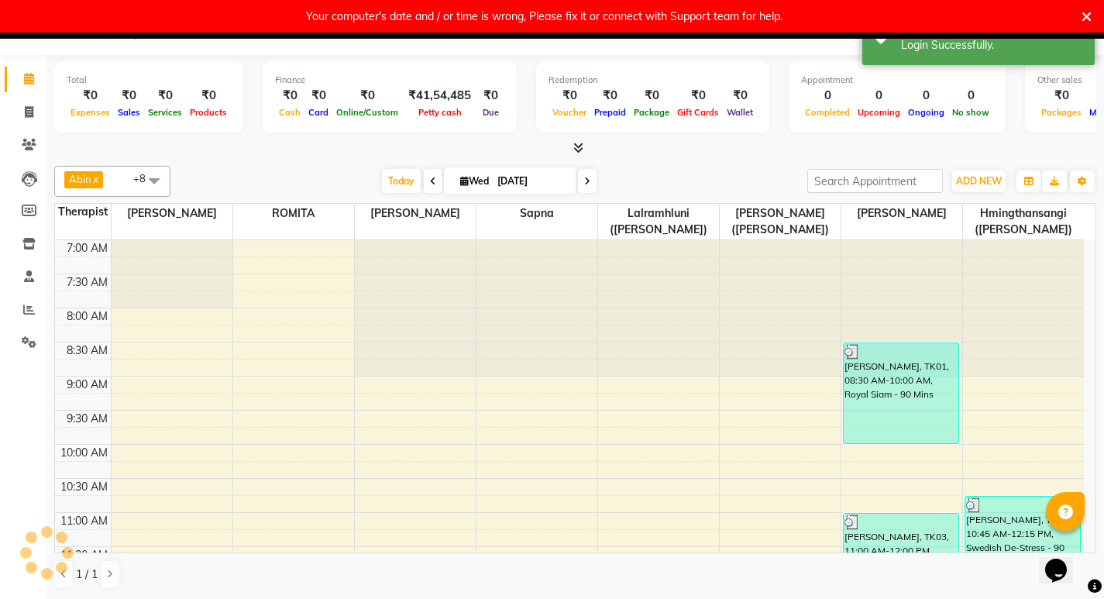
click at [1088, 18] on icon at bounding box center [1087, 17] width 10 height 14
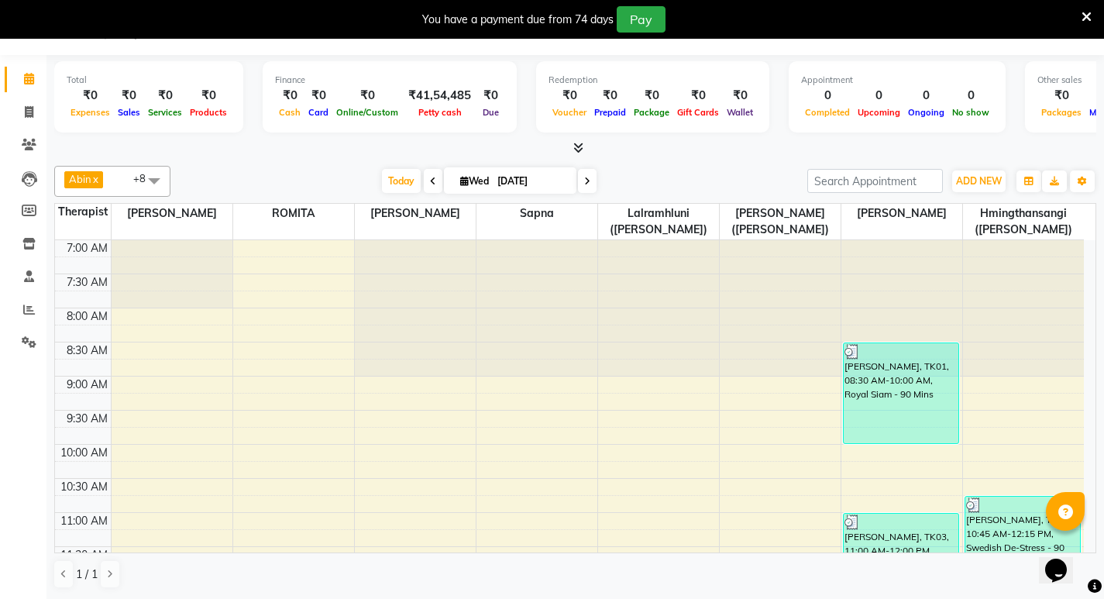
scroll to position [1, 0]
click at [589, 177] on span at bounding box center [587, 181] width 19 height 24
type input "04-09-2025"
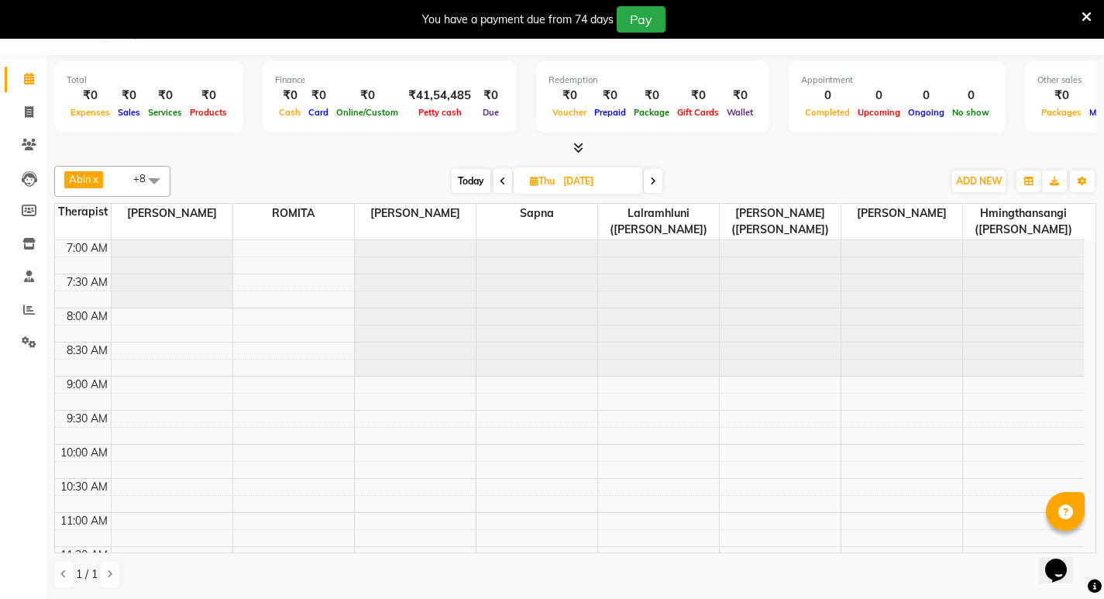
scroll to position [0, 0]
click at [415, 241] on div at bounding box center [415, 241] width 121 height 0
select select "48456"
select select "tentative"
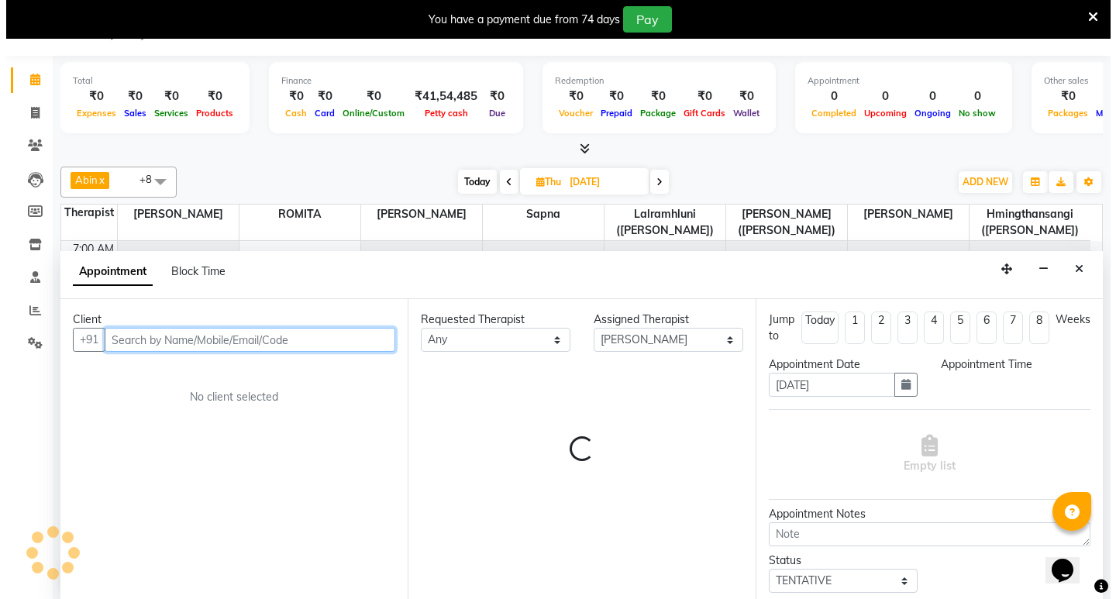
scroll to position [1, 0]
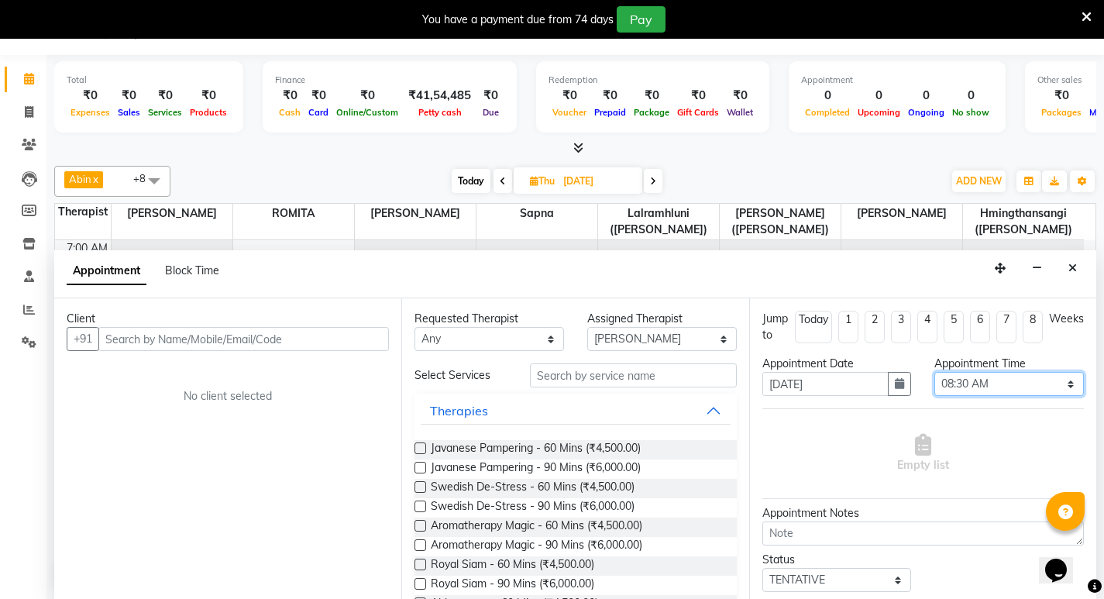
click at [1004, 382] on select "Select 08:00 AM 08:15 AM 08:30 AM 08:45 AM 09:00 AM 09:15 AM 09:30 AM 09:45 AM …" at bounding box center [1010, 384] width 150 height 24
select select "525"
click at [935, 372] on select "Select 08:00 AM 08:15 AM 08:30 AM 08:45 AM 09:00 AM 09:15 AM 09:30 AM 09:45 AM …" at bounding box center [1010, 384] width 150 height 24
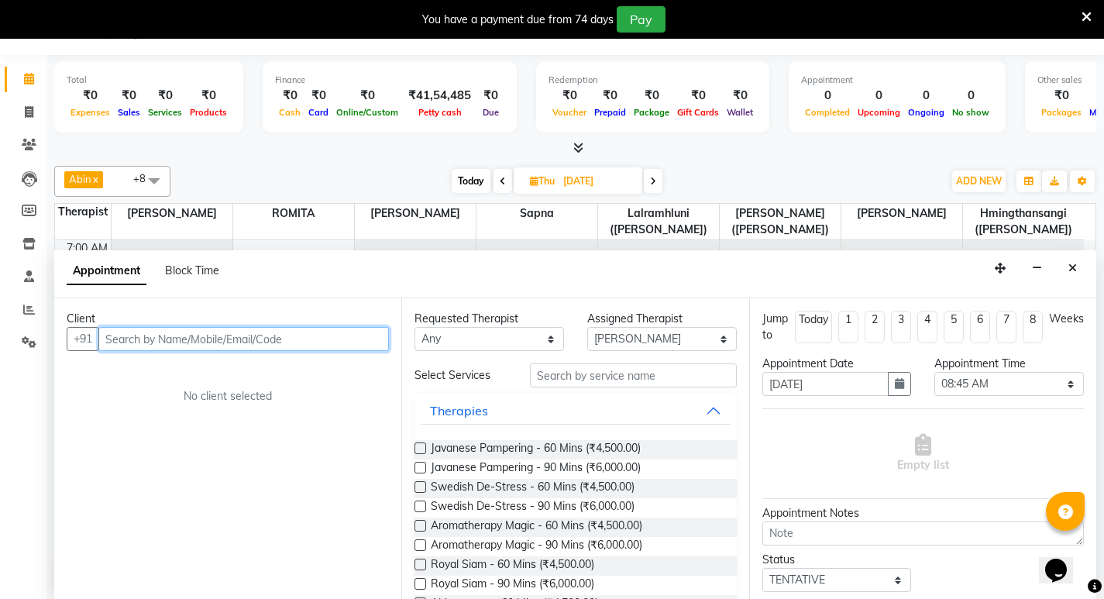
click at [188, 343] on input "text" at bounding box center [243, 339] width 291 height 24
click at [164, 339] on input "text" at bounding box center [243, 339] width 291 height 24
type input "l"
type input "Lorenzo"
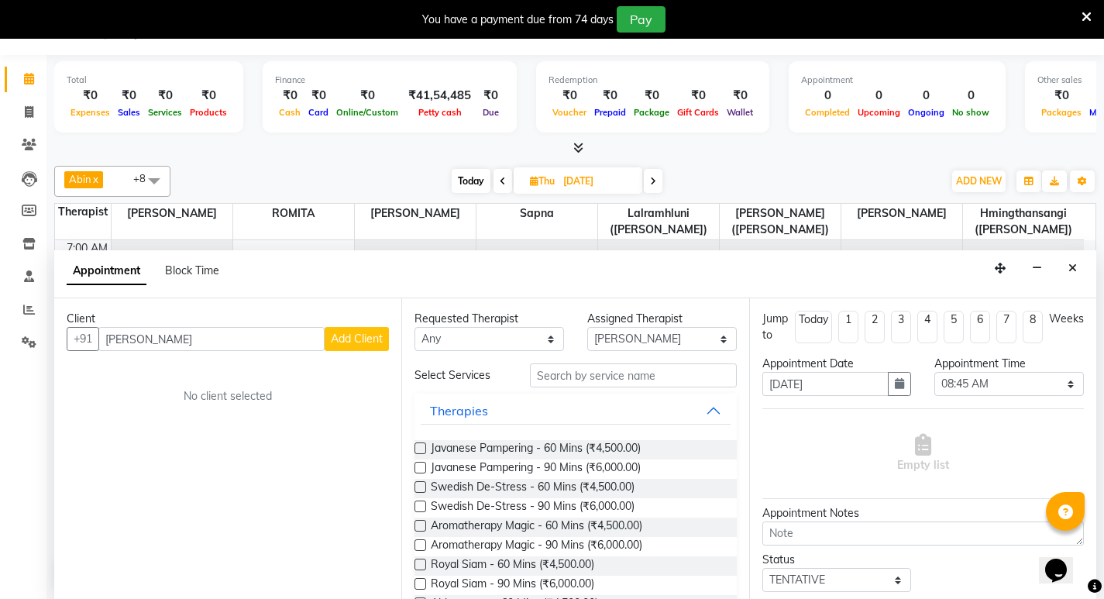
click at [367, 329] on button "Add Client" at bounding box center [357, 339] width 64 height 24
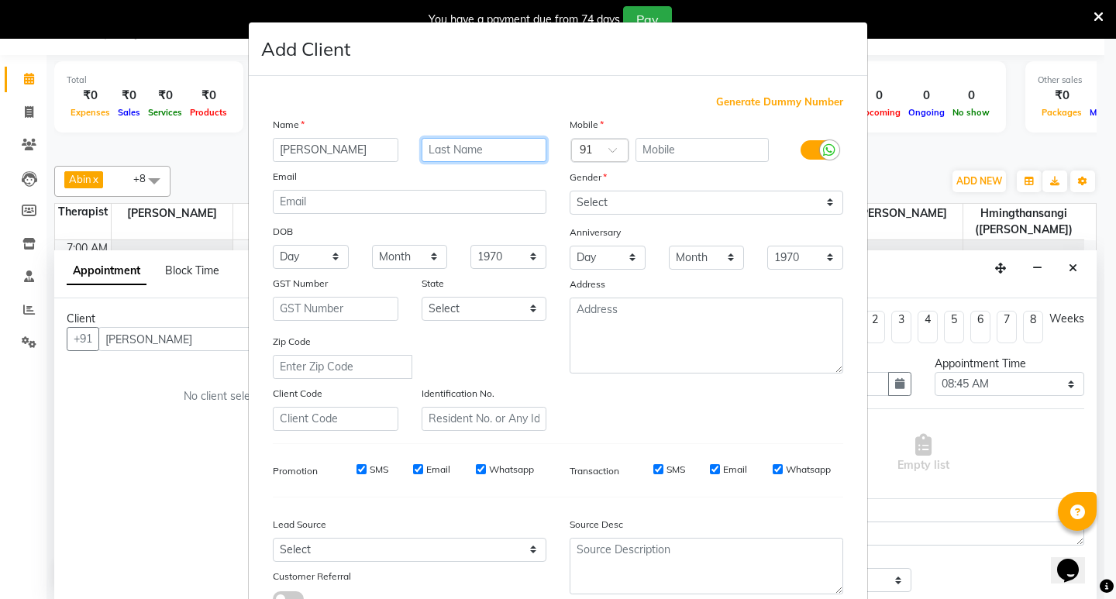
click at [458, 143] on input "text" at bounding box center [485, 150] width 126 height 24
type input "Dema"
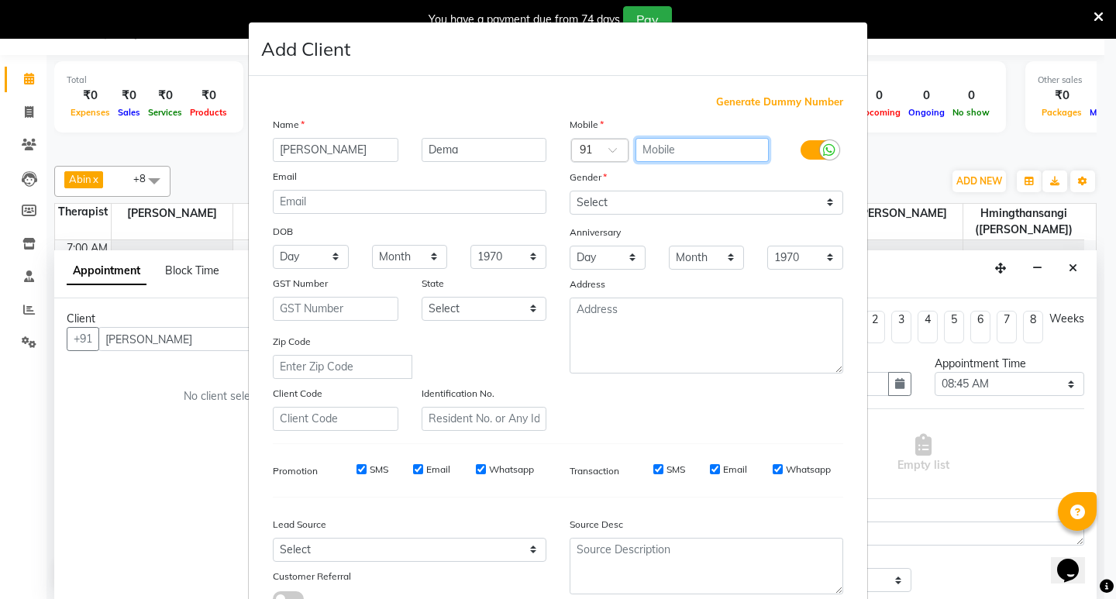
click at [680, 154] on input "text" at bounding box center [703, 150] width 134 height 24
type input "41762144838"
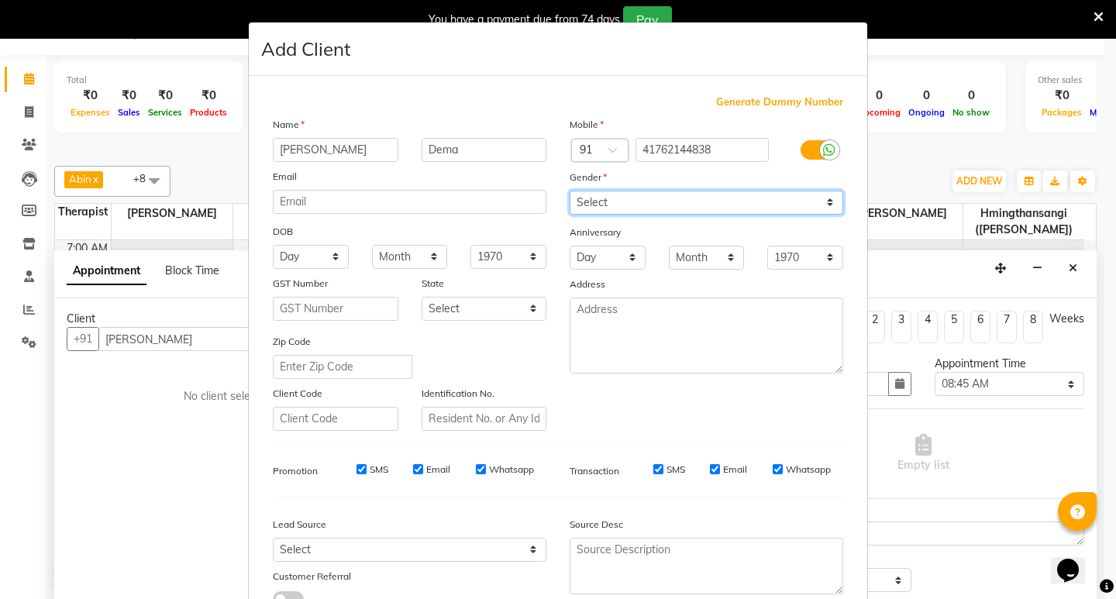
click at [599, 202] on select "Select [DEMOGRAPHIC_DATA] [DEMOGRAPHIC_DATA] Other Prefer Not To Say" at bounding box center [707, 203] width 274 height 24
select select "[DEMOGRAPHIC_DATA]"
click at [570, 191] on select "Select [DEMOGRAPHIC_DATA] [DEMOGRAPHIC_DATA] Other Prefer Not To Say" at bounding box center [707, 203] width 274 height 24
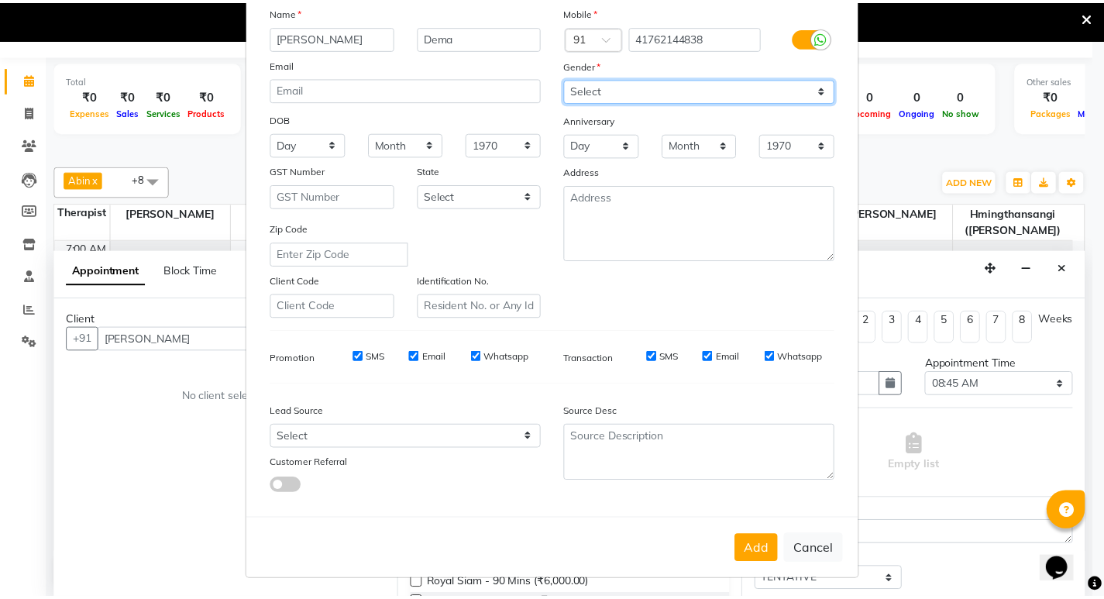
scroll to position [116, 0]
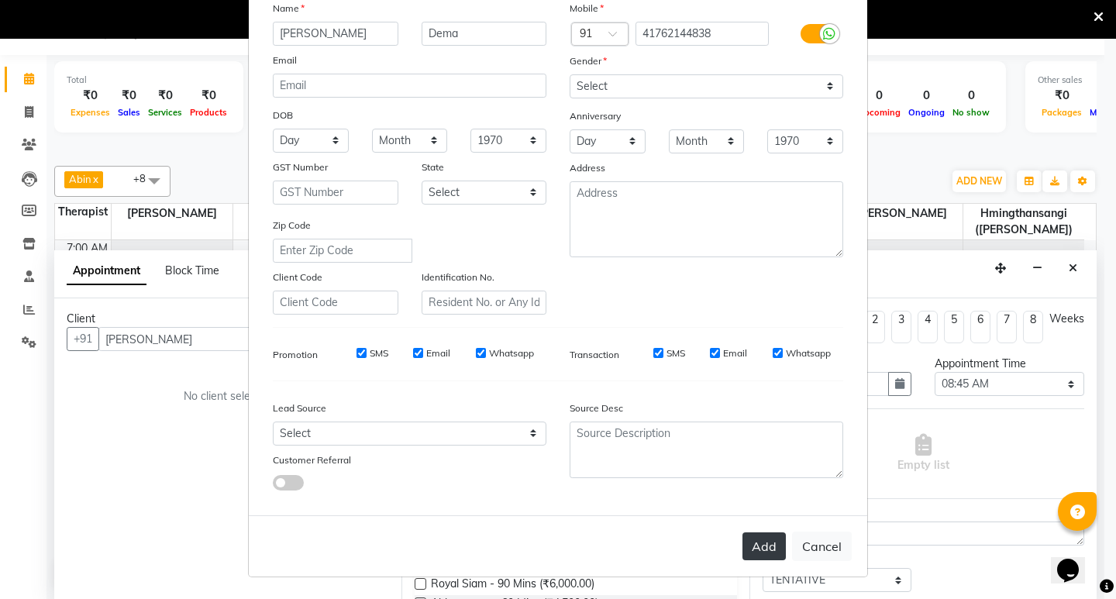
click at [760, 544] on button "Add" at bounding box center [763, 546] width 43 height 28
type input "41762144838"
select select
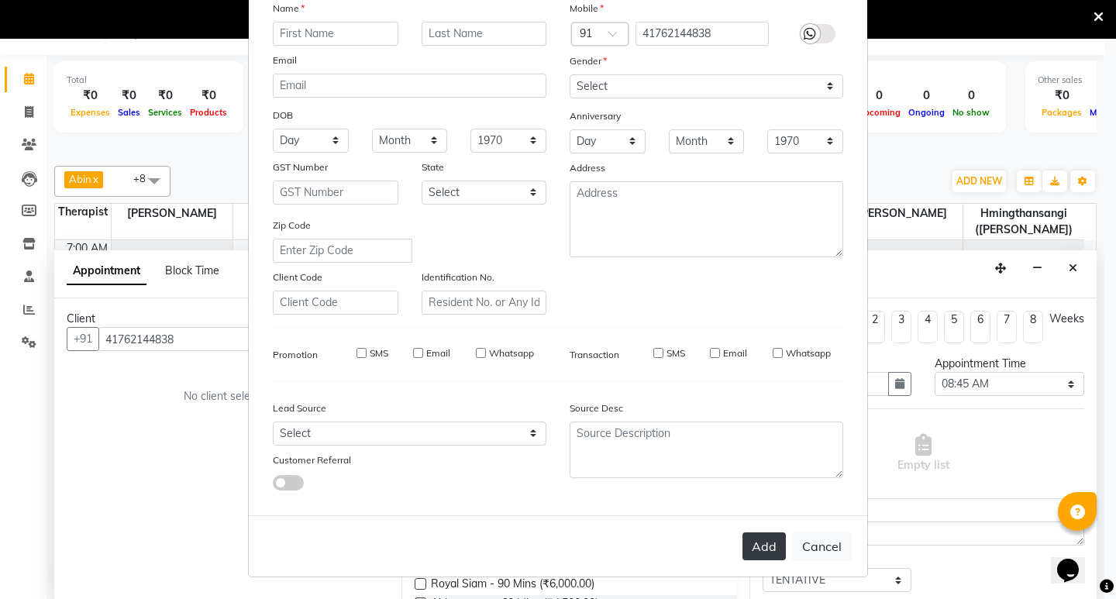
select select
checkbox input "false"
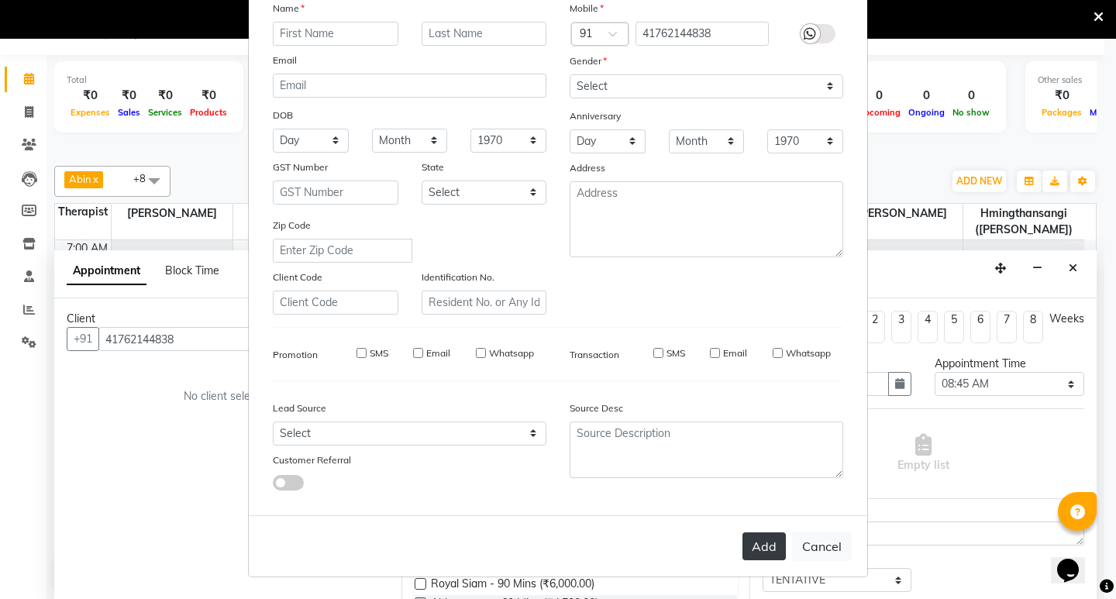
checkbox input "false"
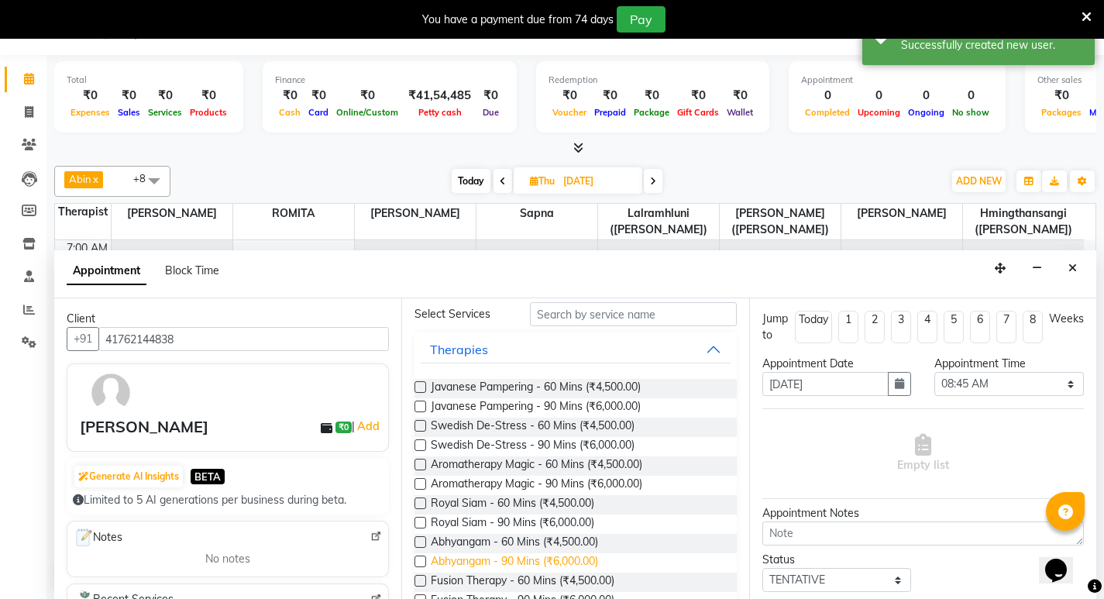
scroll to position [155, 0]
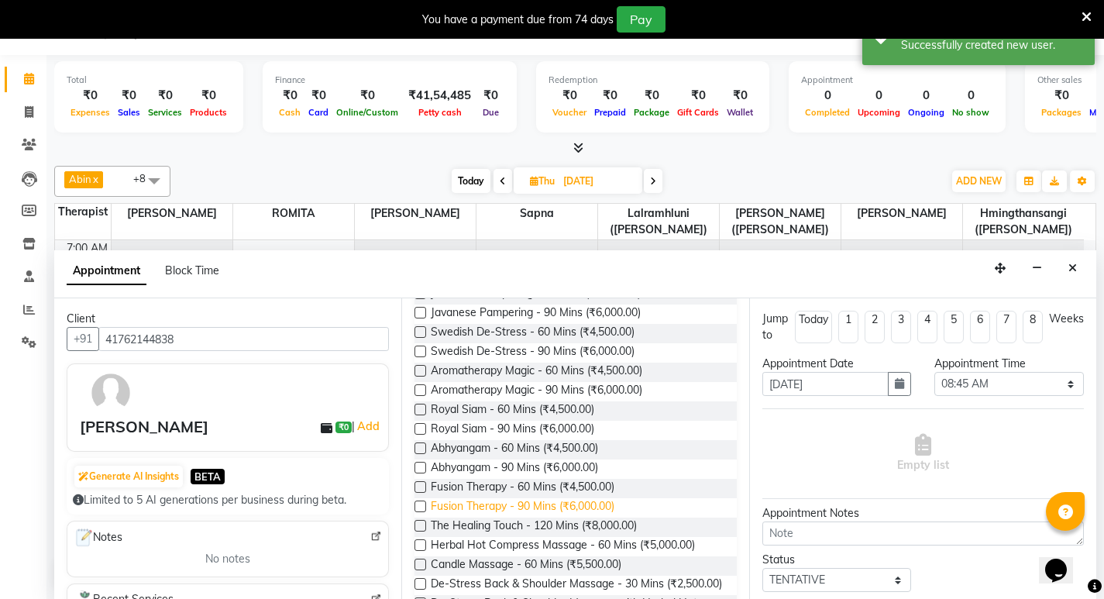
click at [529, 499] on span "Fusion Therapy - 90 Mins (₹6,000.00)" at bounding box center [523, 507] width 184 height 19
checkbox input "false"
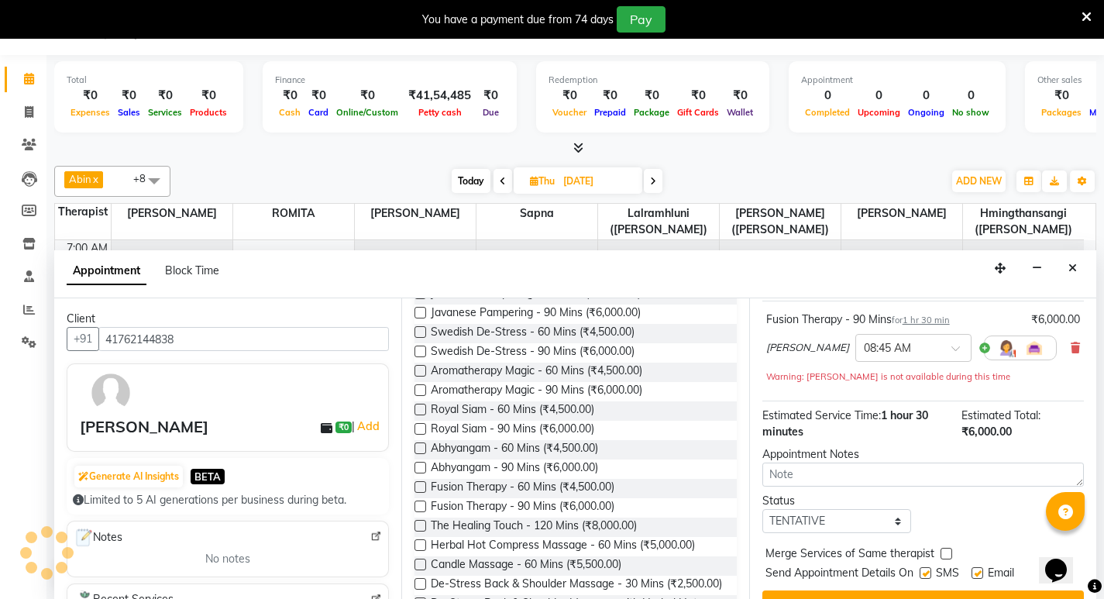
scroll to position [142, 0]
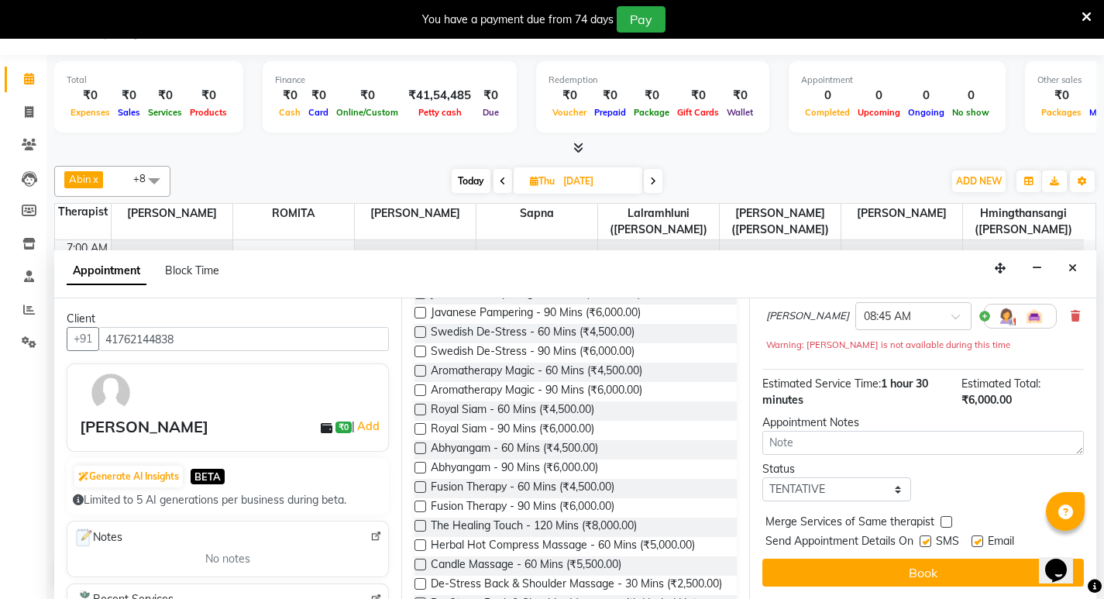
click at [926, 543] on label at bounding box center [926, 542] width 12 height 12
click at [926, 543] on input "checkbox" at bounding box center [925, 543] width 10 height 10
click at [925, 544] on label at bounding box center [926, 542] width 12 height 12
click at [925, 544] on input "checkbox" at bounding box center [925, 543] width 10 height 10
checkbox input "true"
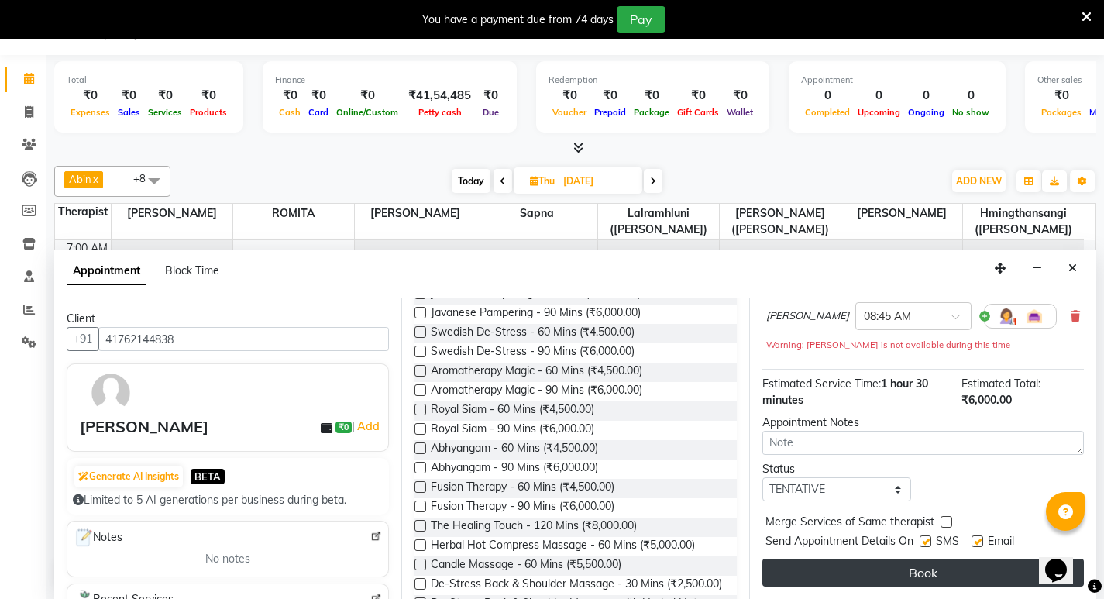
click at [921, 573] on button "Book" at bounding box center [924, 573] width 322 height 28
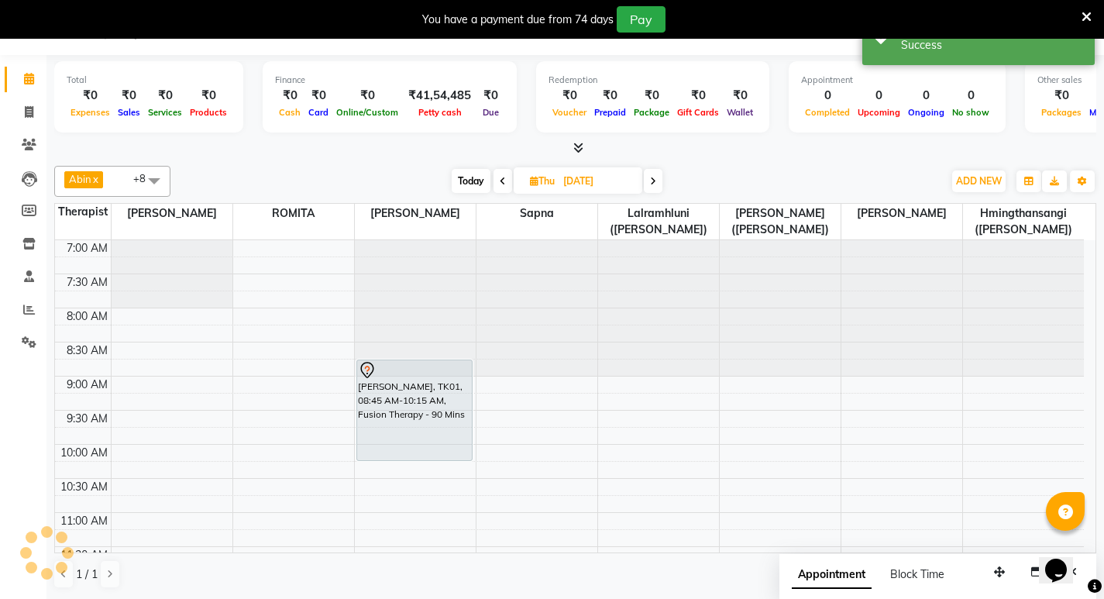
scroll to position [0, 0]
